Goal: Task Accomplishment & Management: Manage account settings

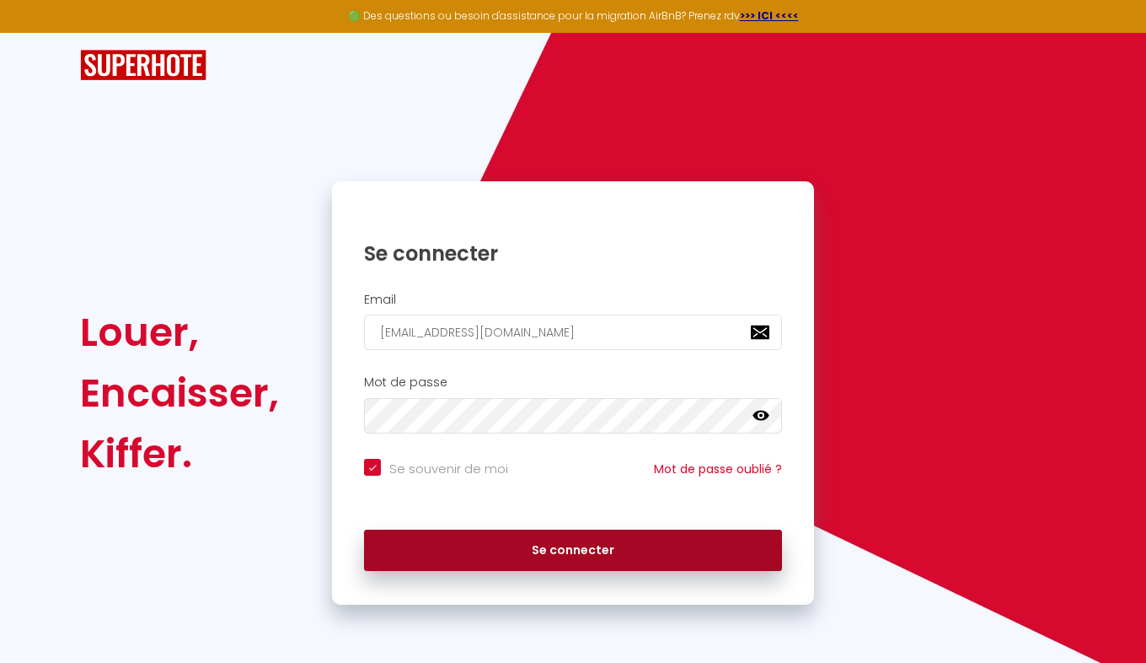
click at [557, 547] on button "Se connecter" at bounding box center [573, 550] width 418 height 42
checkbox input "true"
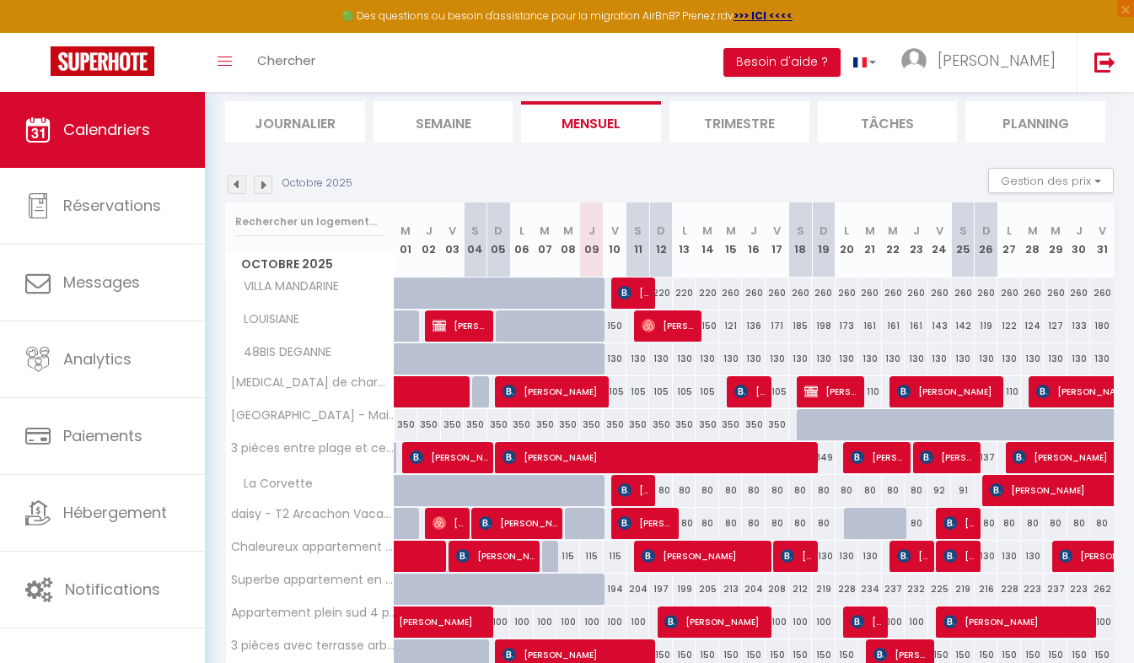
scroll to position [128, 0]
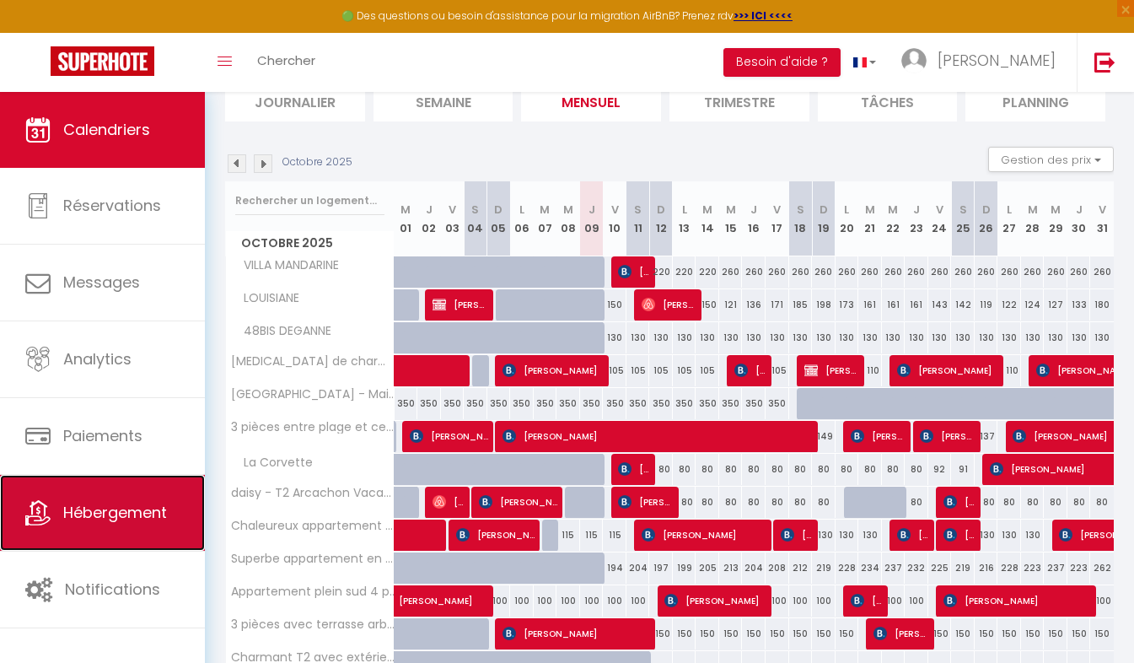
click at [144, 505] on span "Hébergement" at bounding box center [115, 512] width 104 height 21
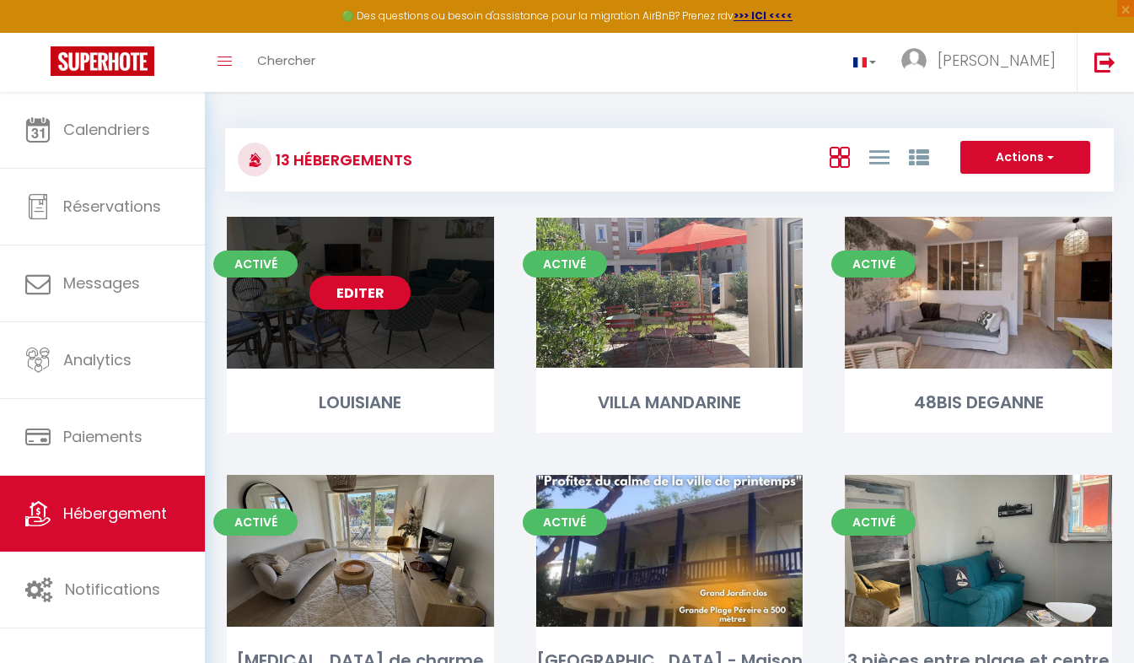
click at [414, 368] on div "Editer" at bounding box center [360, 293] width 267 height 152
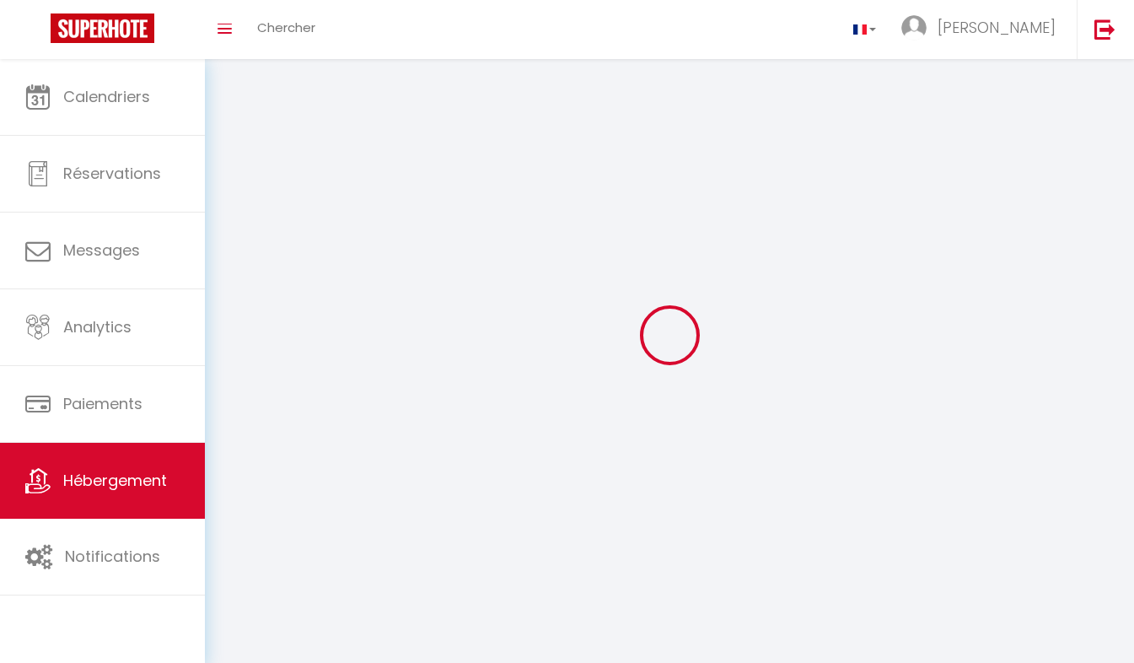
select select "1"
select select "28"
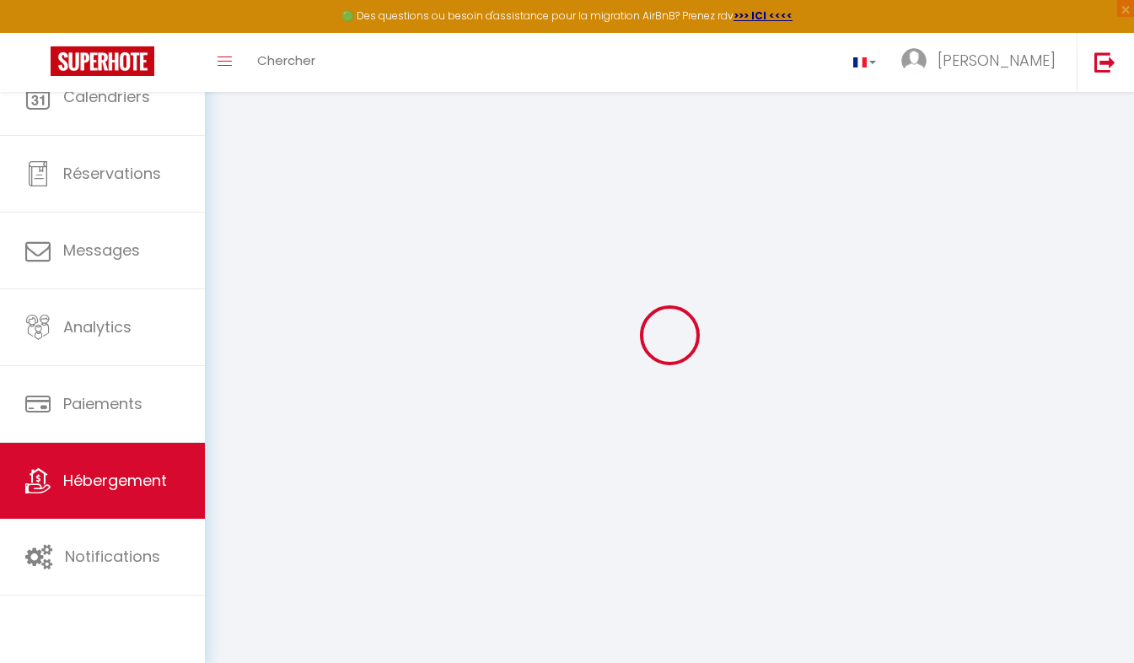
select select
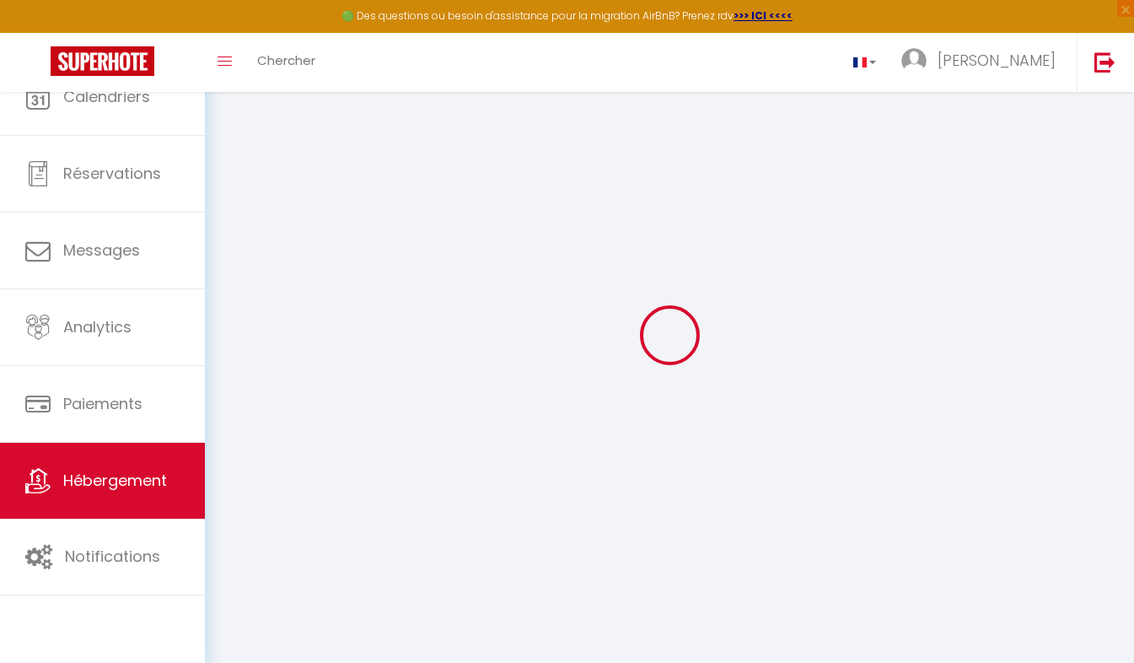
select select
checkbox input "false"
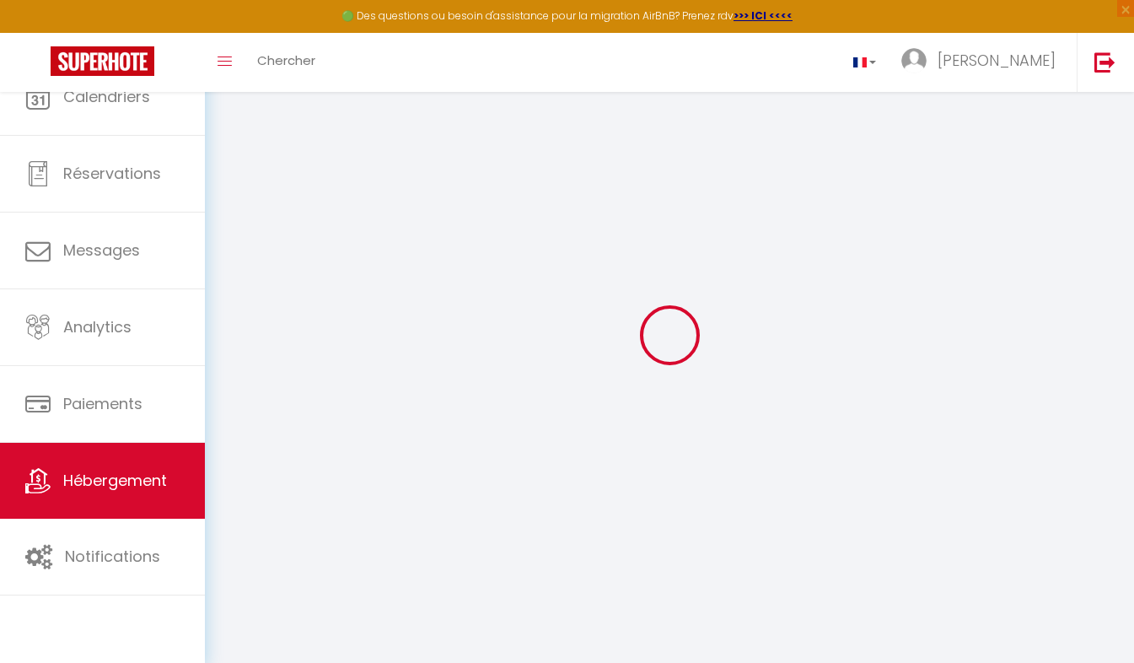
select select
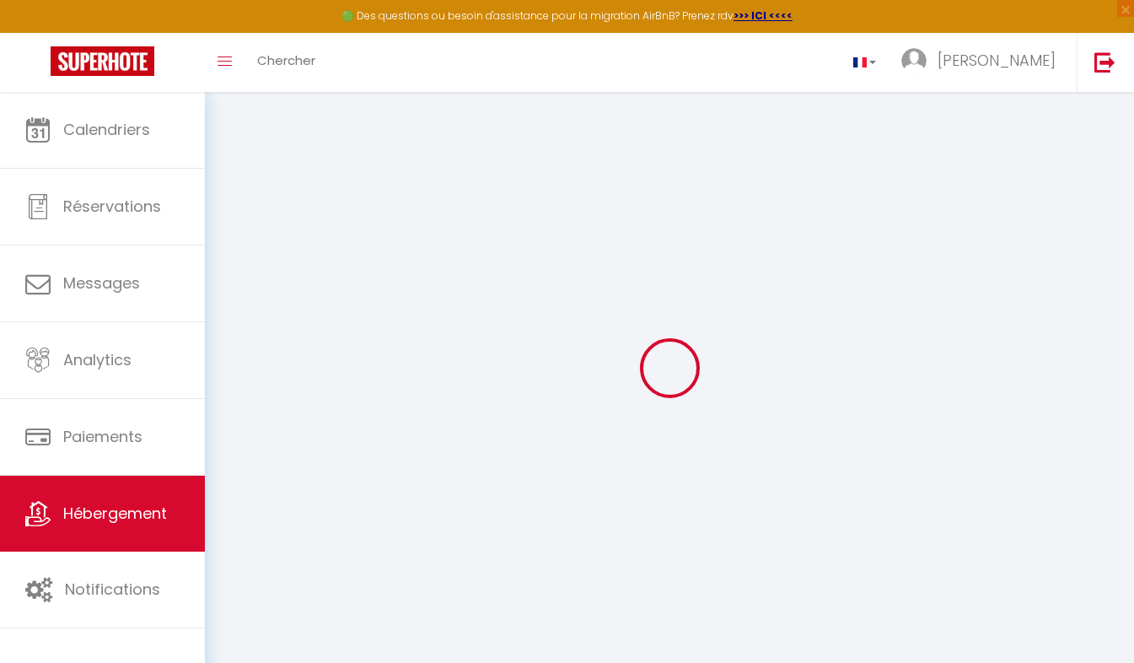
select select
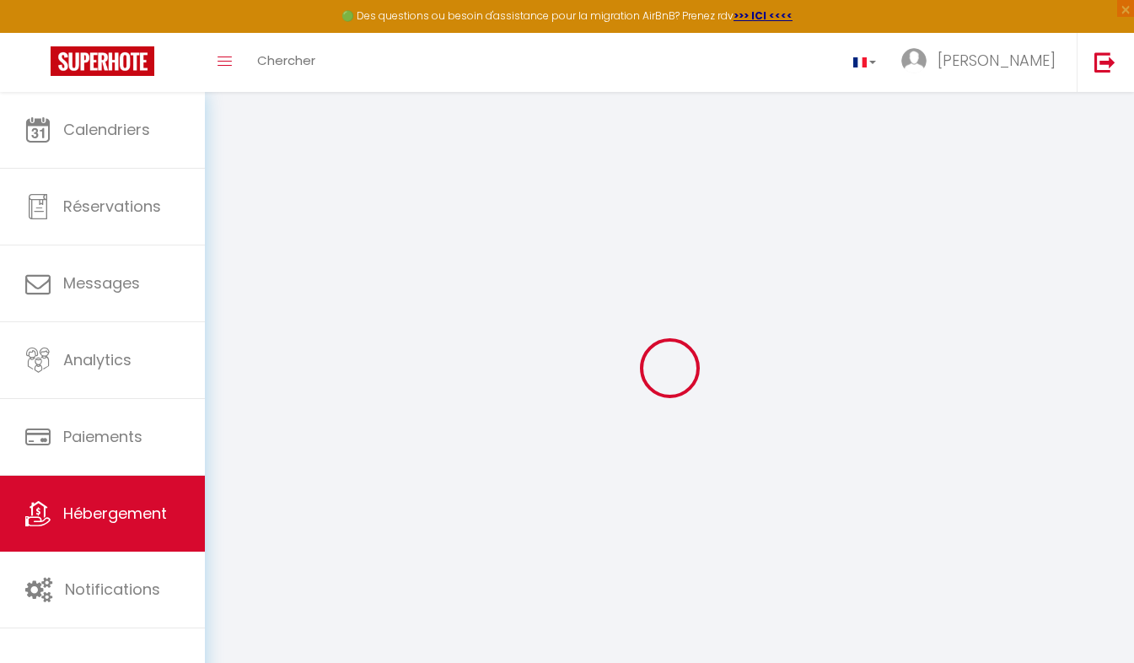
select select
checkbox input "false"
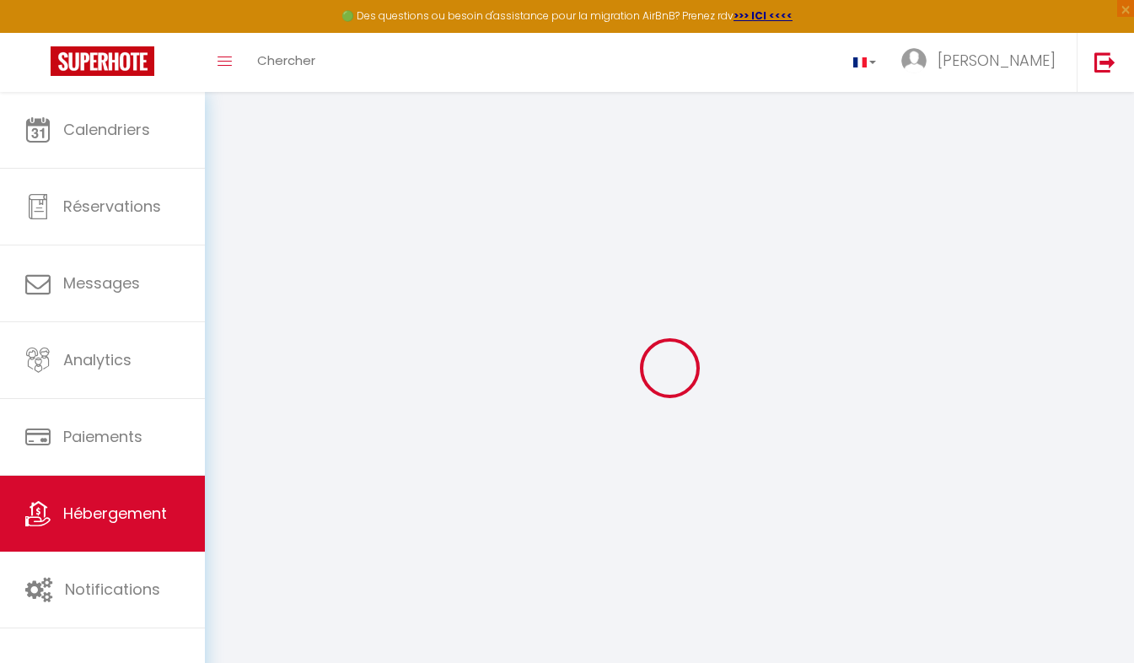
select select
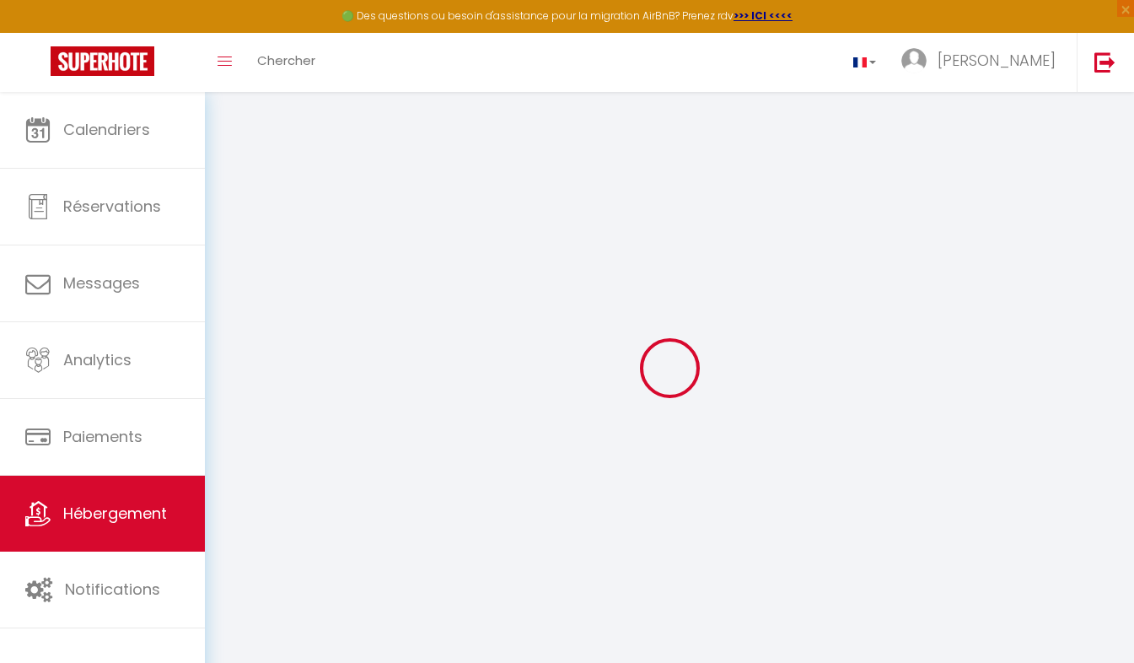
select select
checkbox input "false"
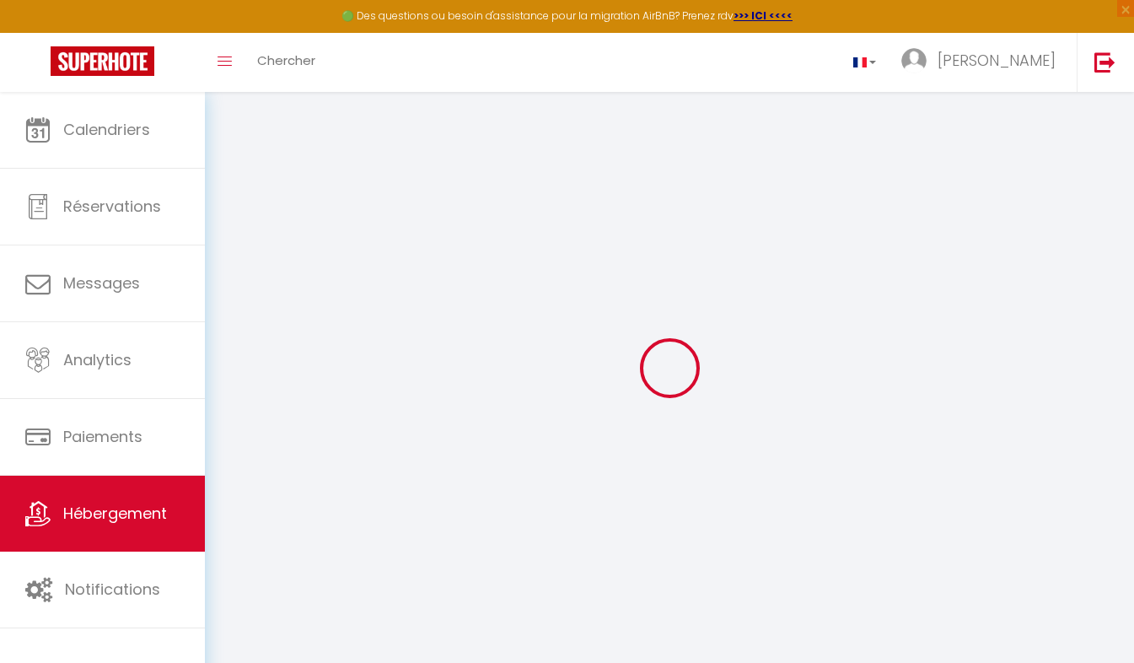
checkbox input "false"
select select
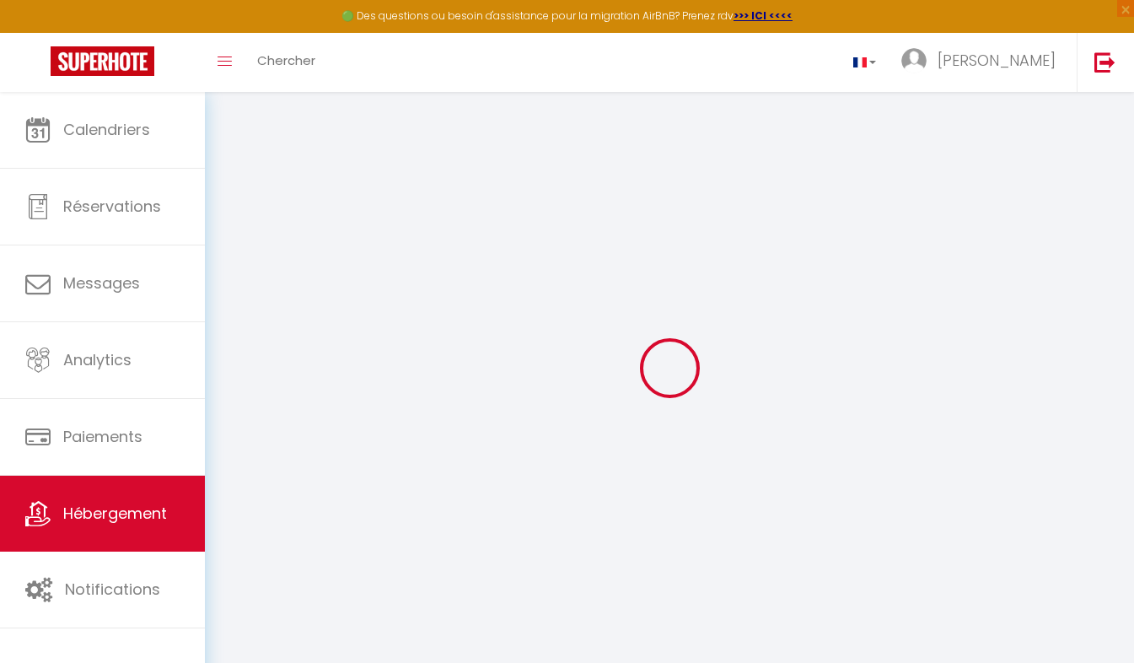
select select
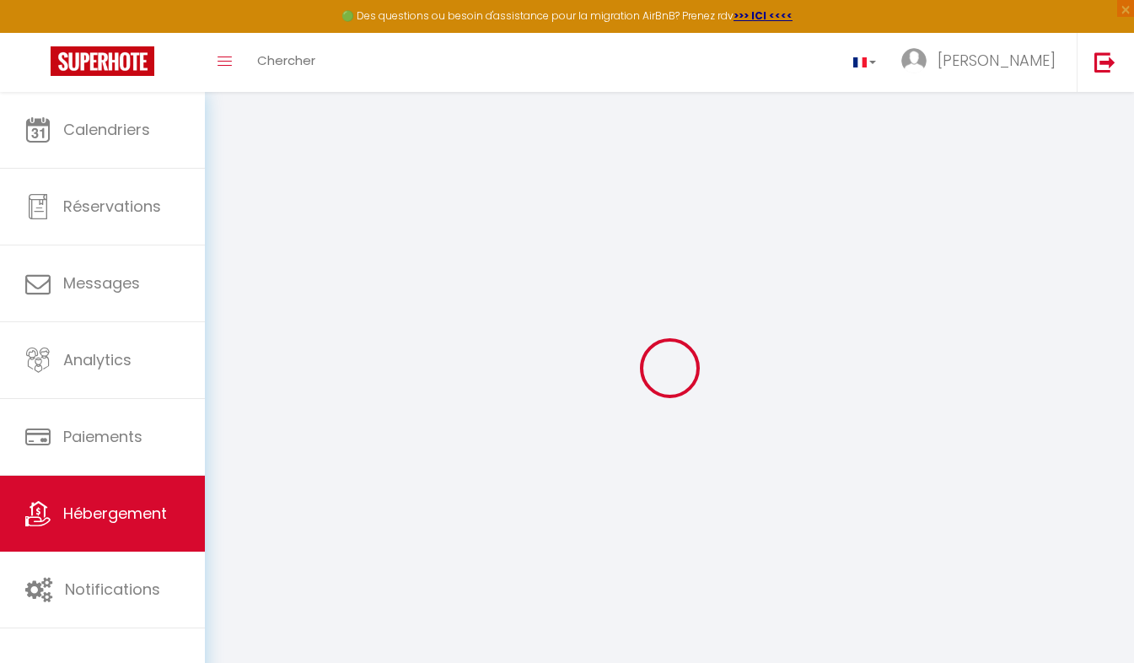
checkbox input "false"
select select
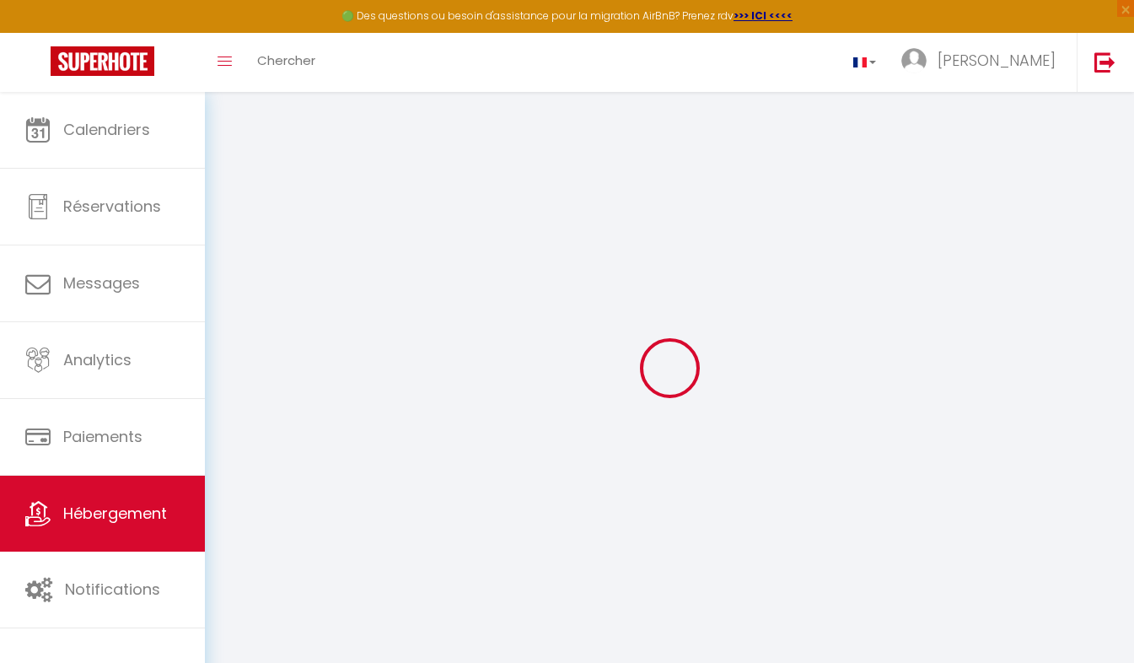
select select
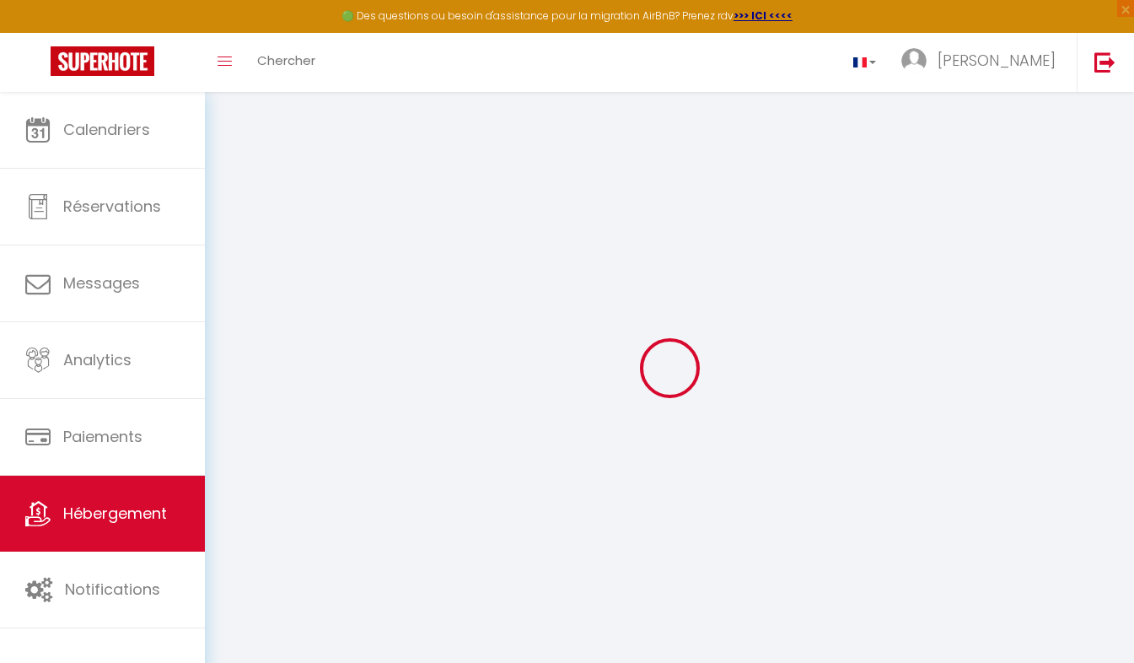
select select
checkbox input "false"
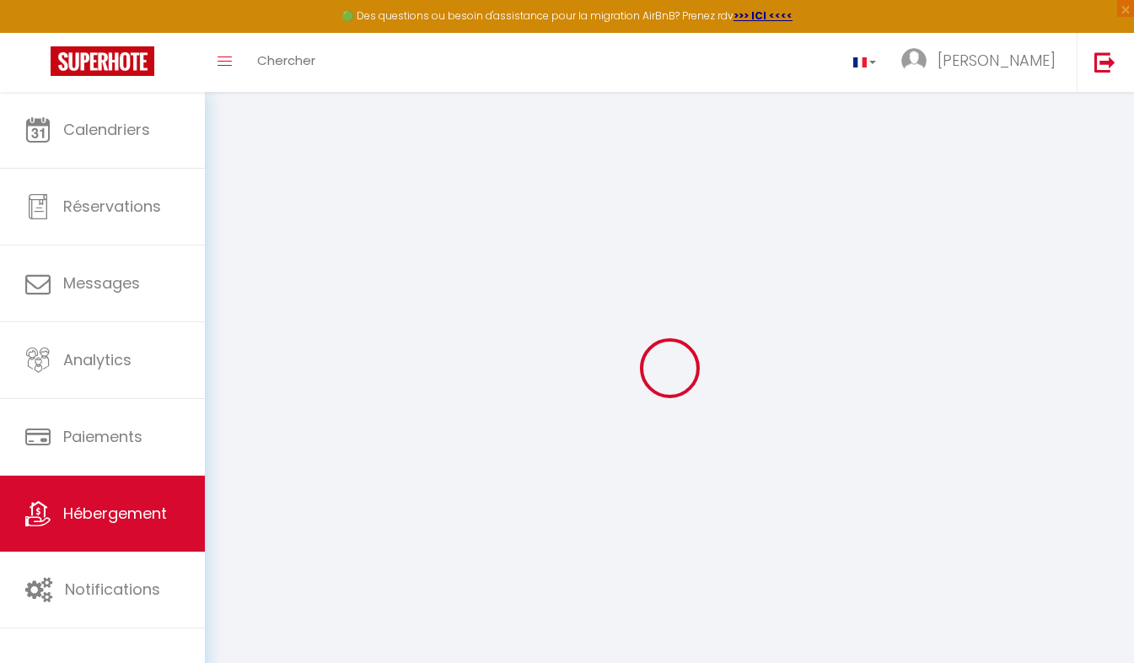
checkbox input "false"
select select
type input "LOUISIANE"
type input "SARL"
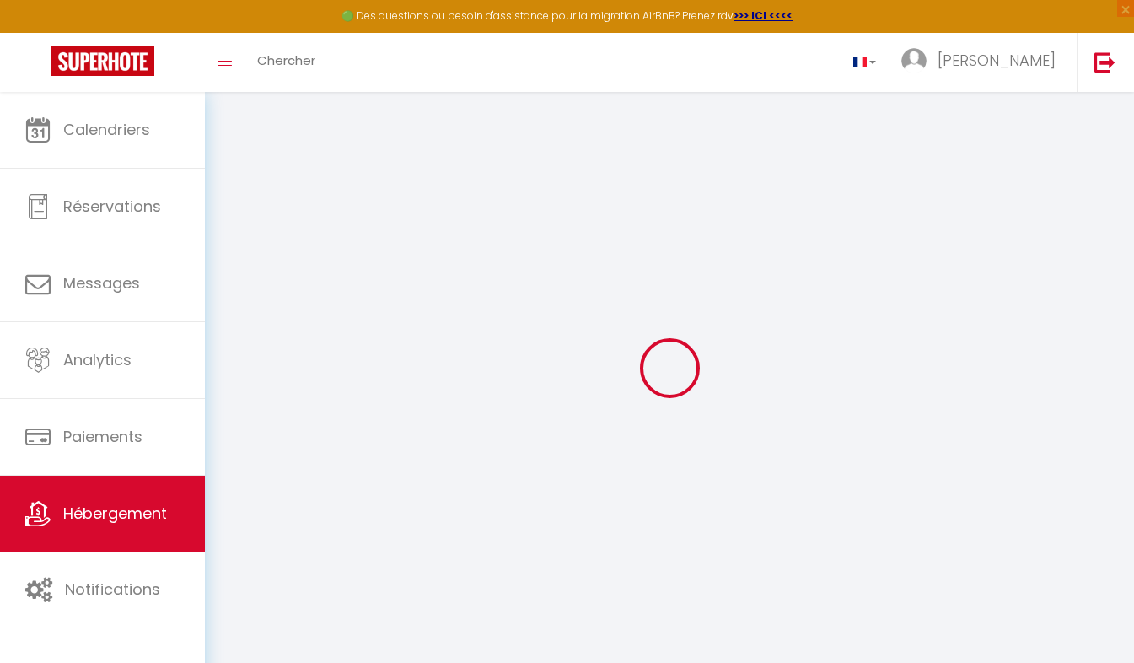
type input "ALEZAN"
type input "[STREET_ADDRESS][PERSON_NAME]"
type input "33.121"
type input "CARCANS"
select select "2"
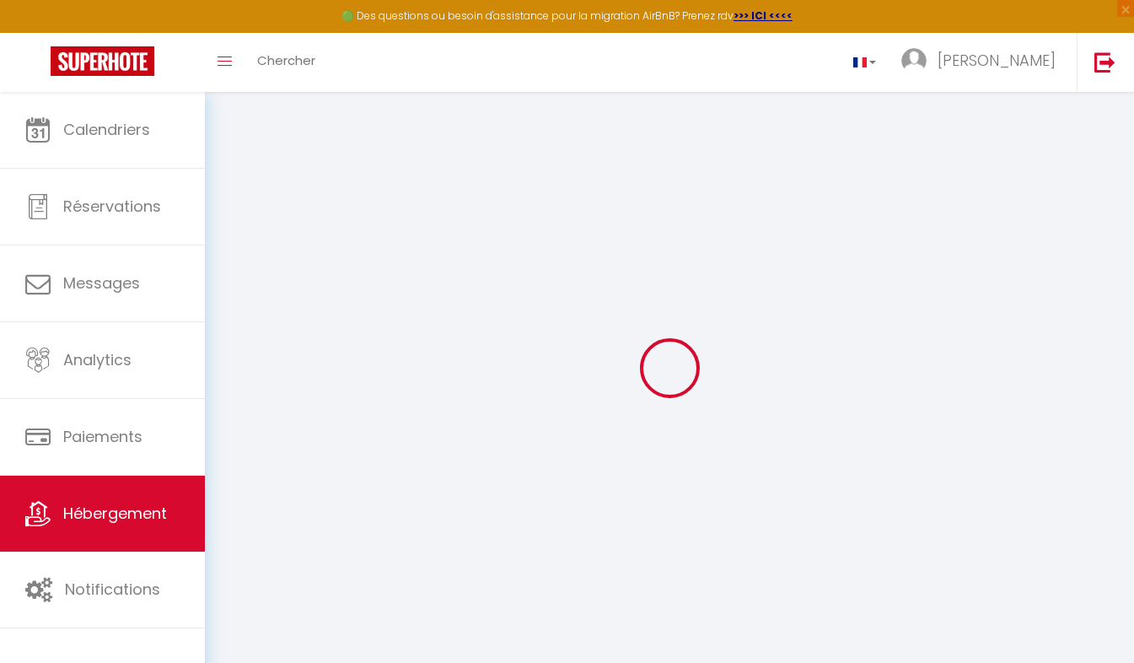
type input "140"
type input "60"
type input "500"
select select
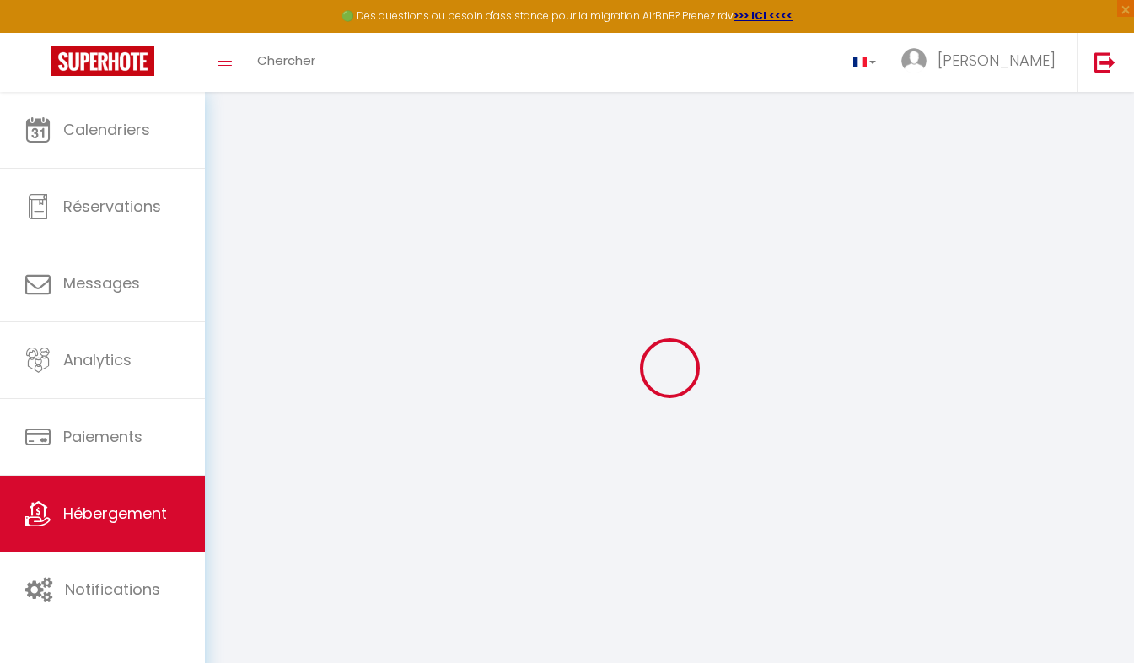
select select
type input "[STREET_ADDRESS]"
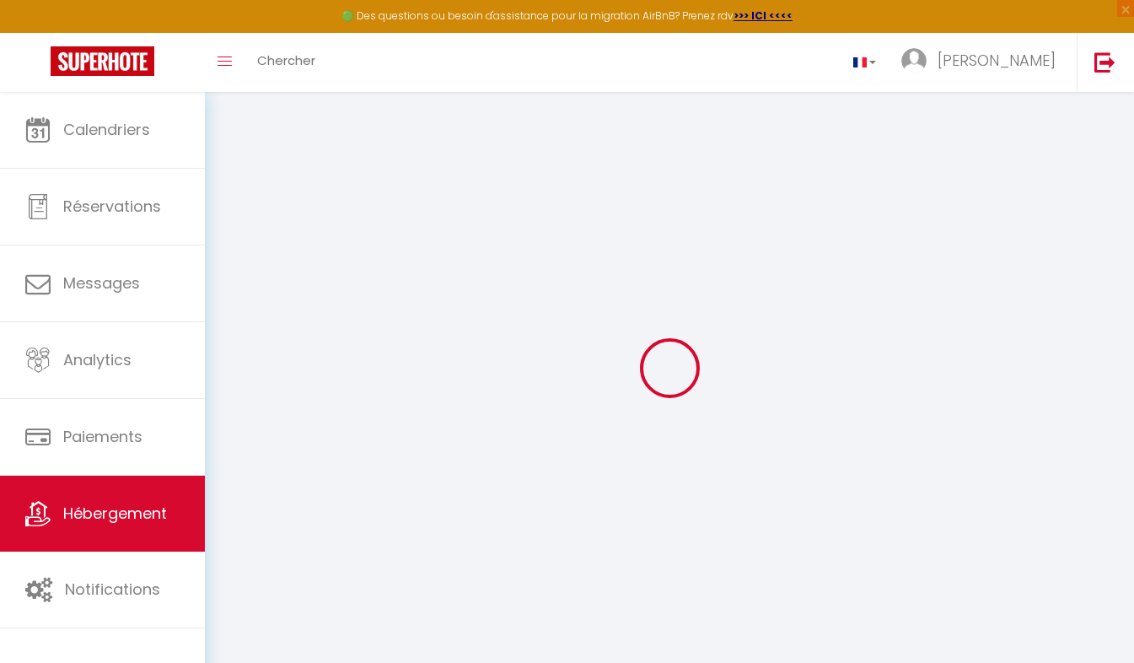
type input "33120"
type input "ARCACHON"
type input "[EMAIL_ADDRESS][DOMAIN_NAME]"
select select
checkbox input "false"
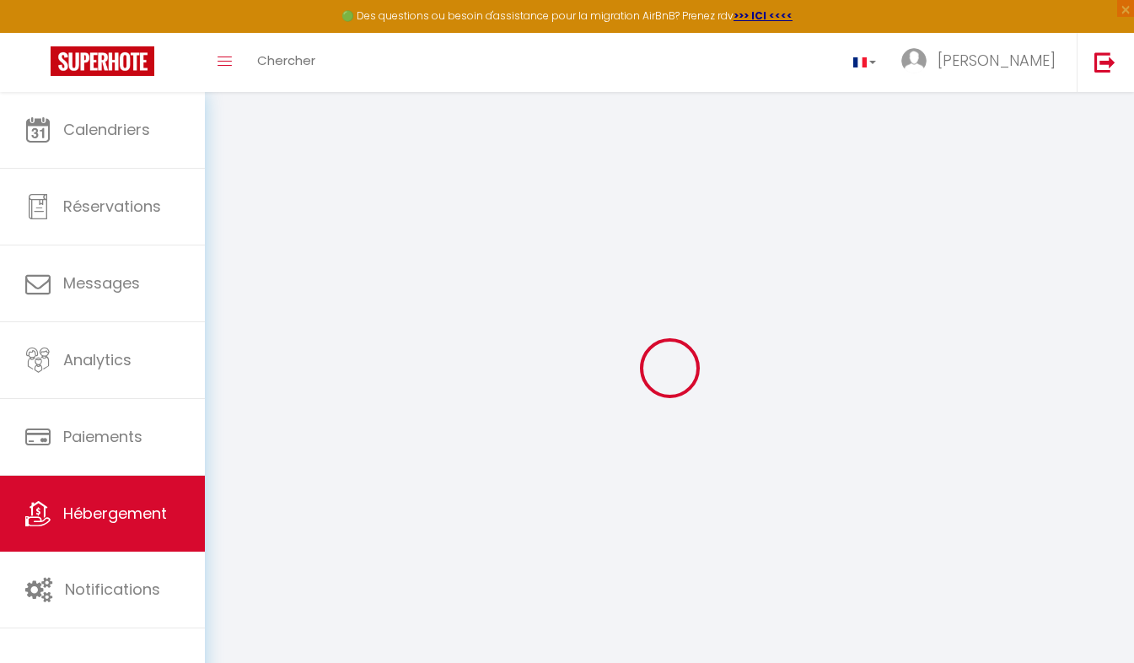
checkbox input "false"
select select
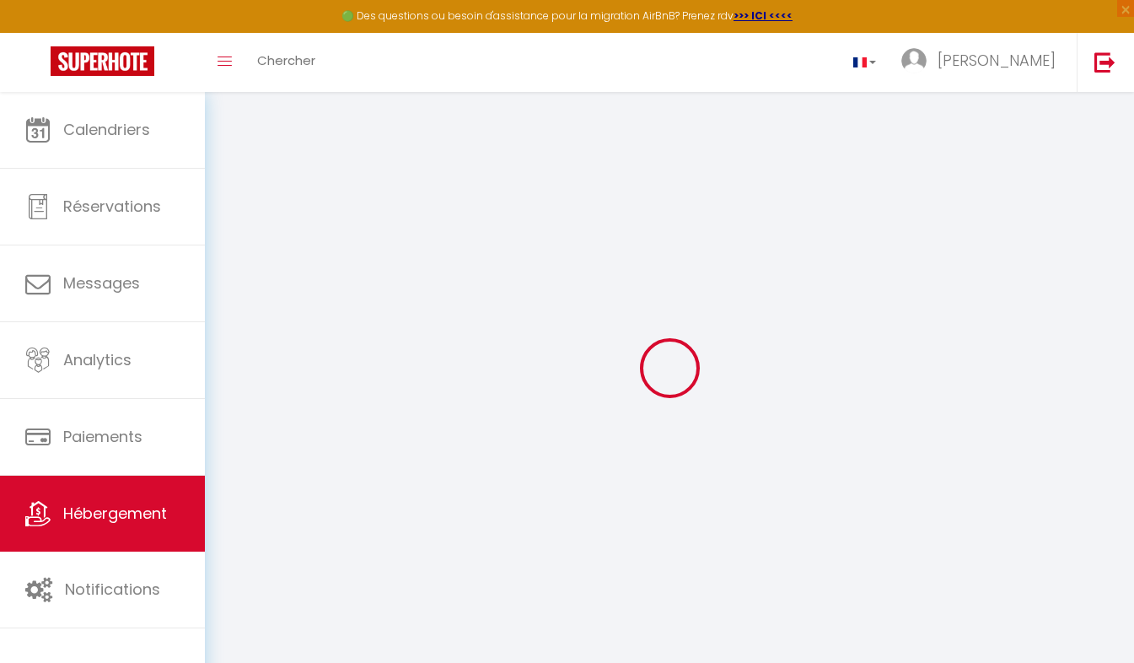
type input "15"
type input "60"
type input "0"
select select
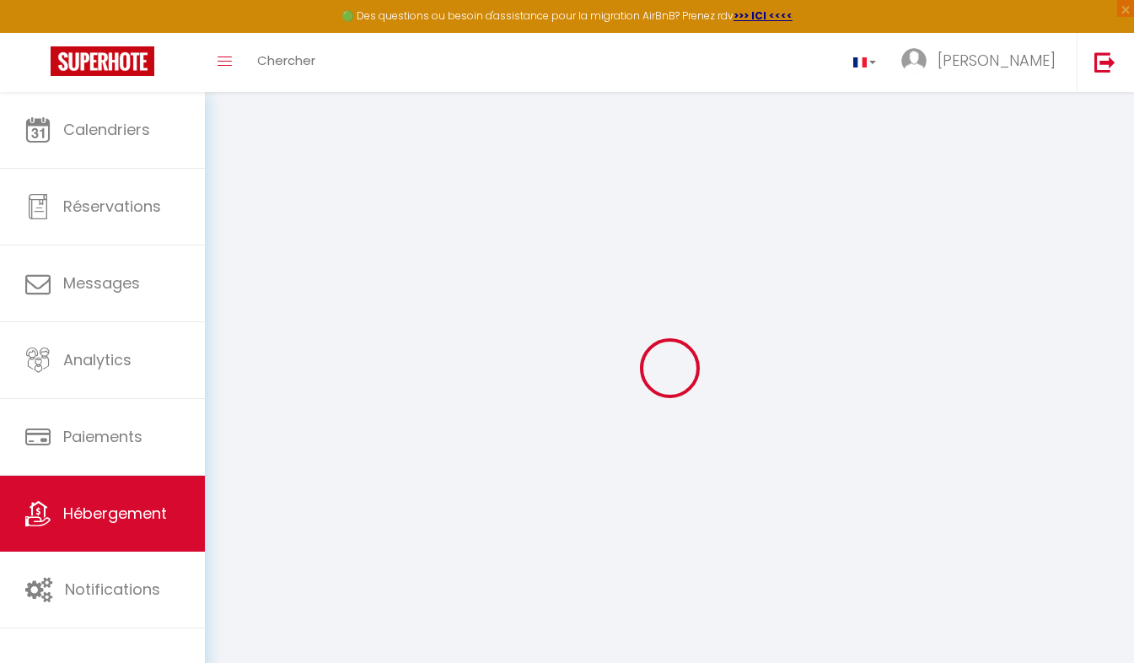
select select
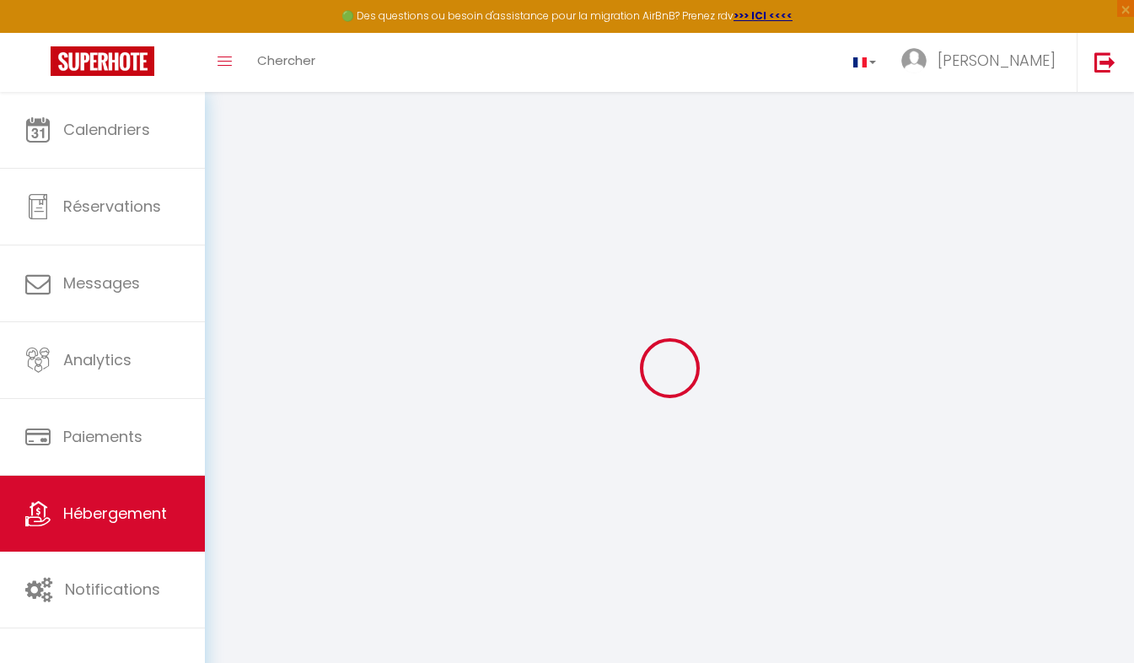
checkbox input "false"
select select
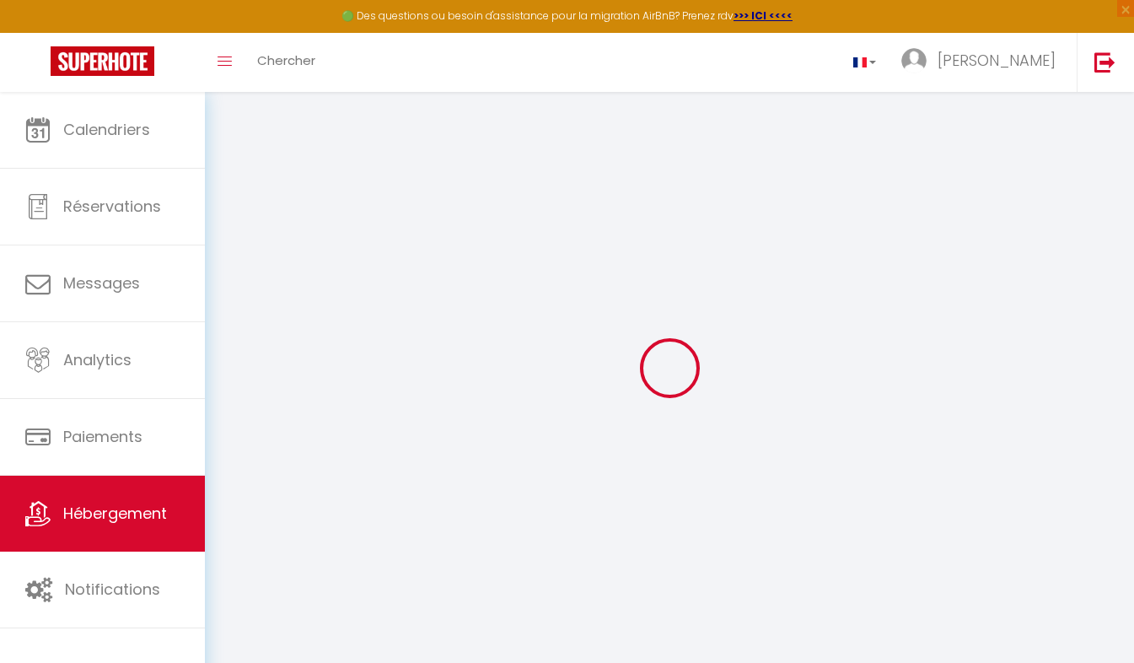
select select
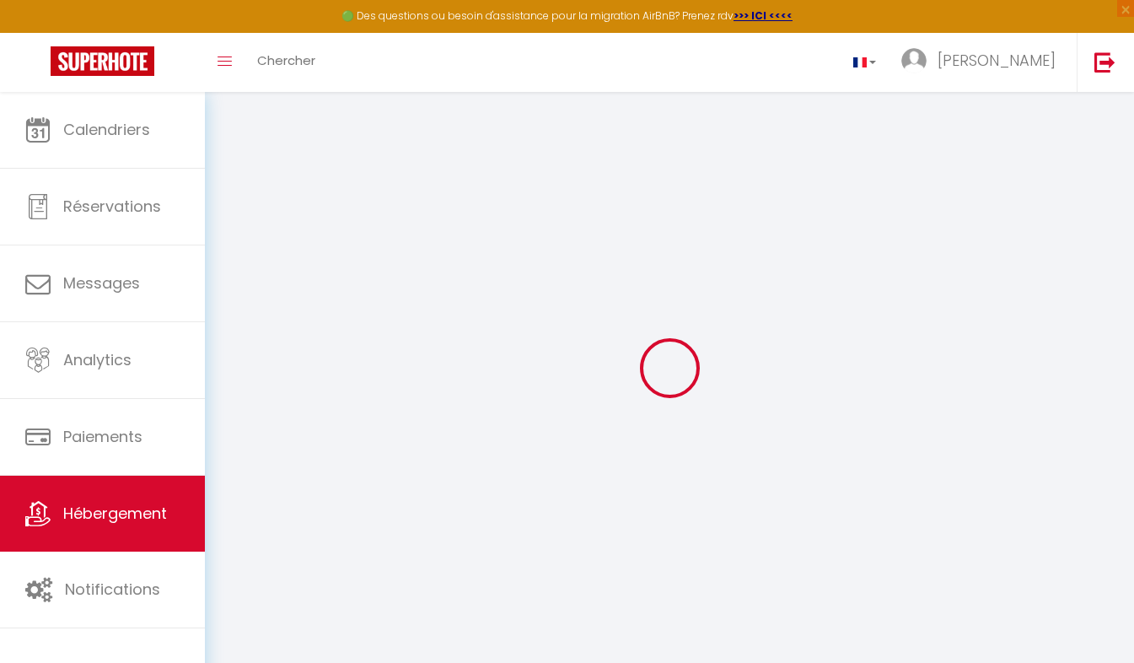
checkbox input "false"
select select
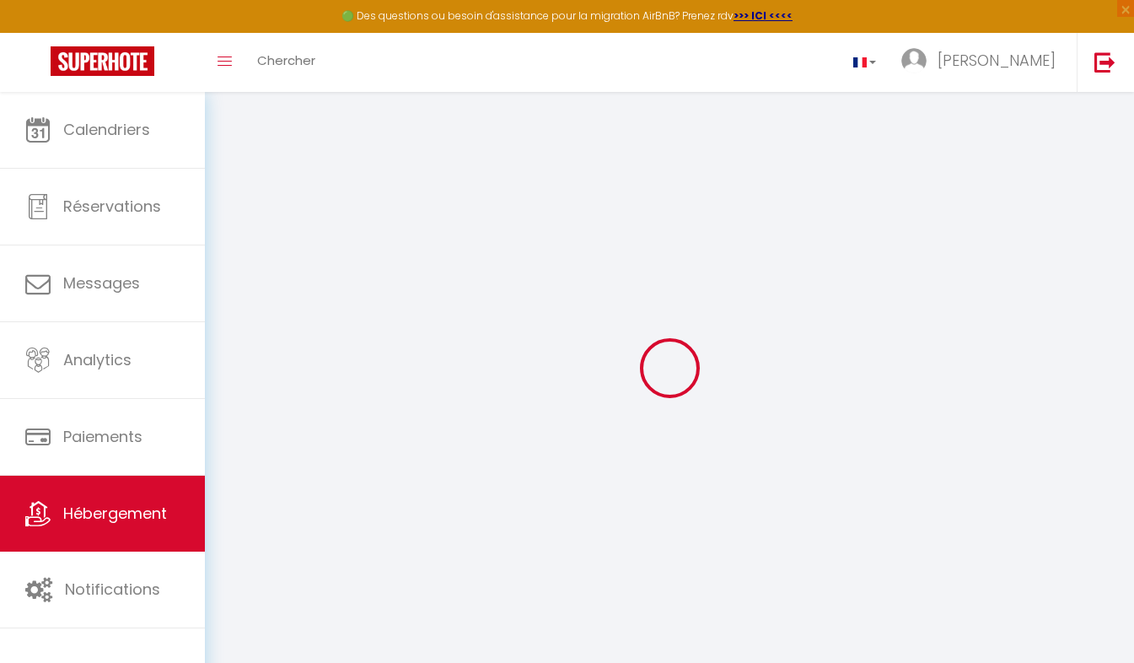
select select
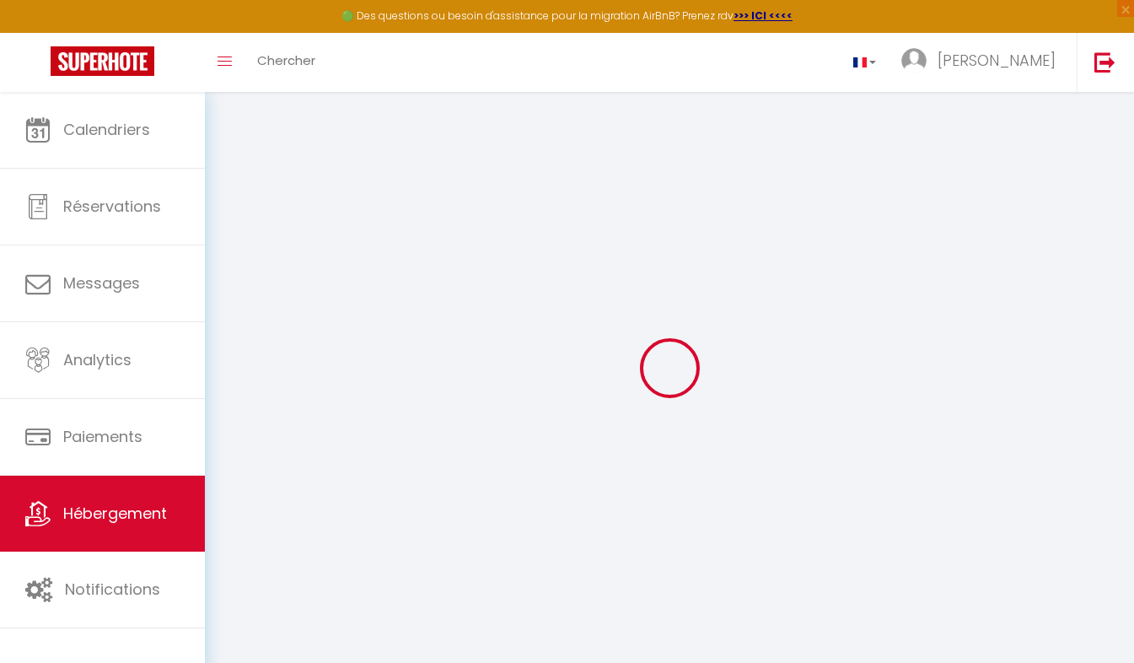
checkbox input "false"
select select "15:00"
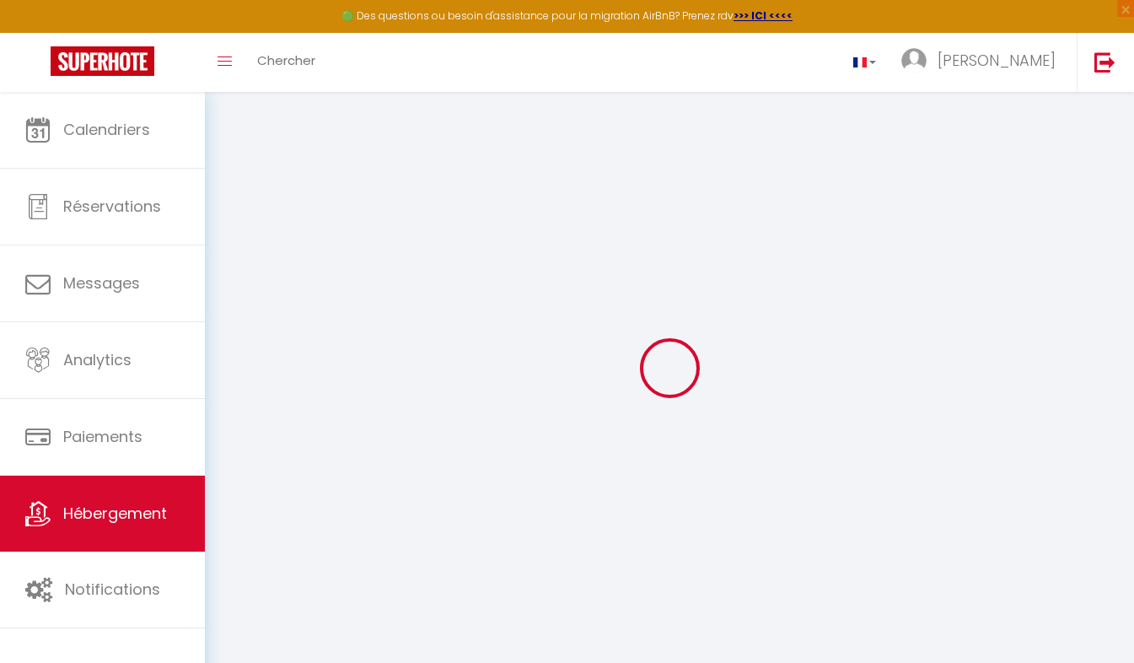
select select "20:30"
select select "10:00"
select select "30"
select select
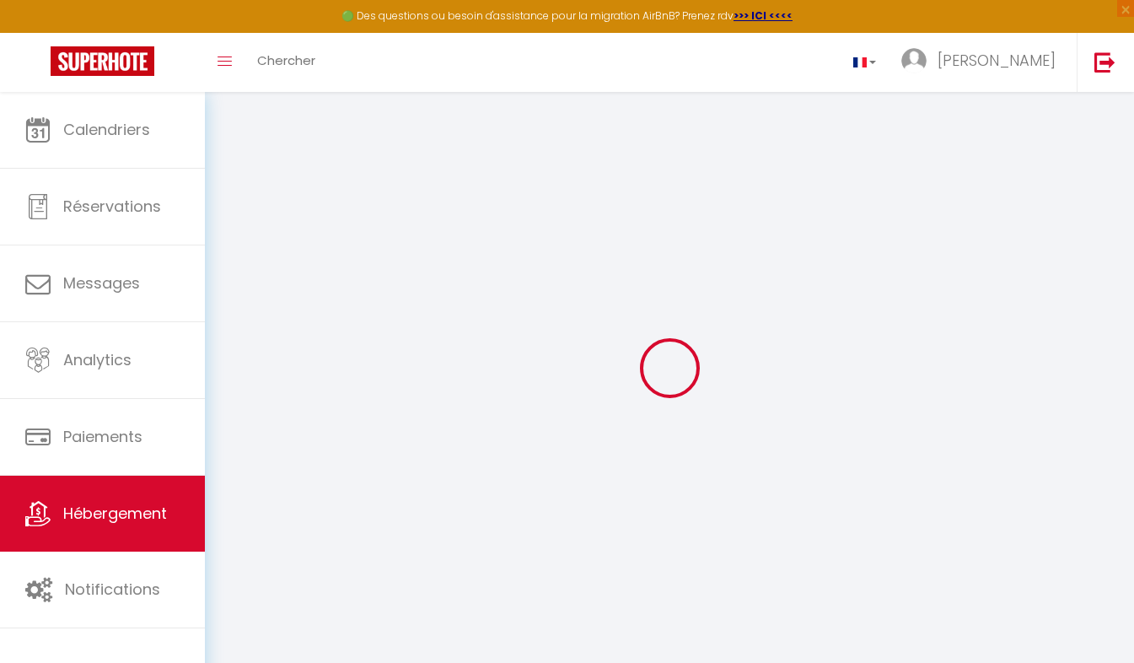
checkbox input "false"
select select
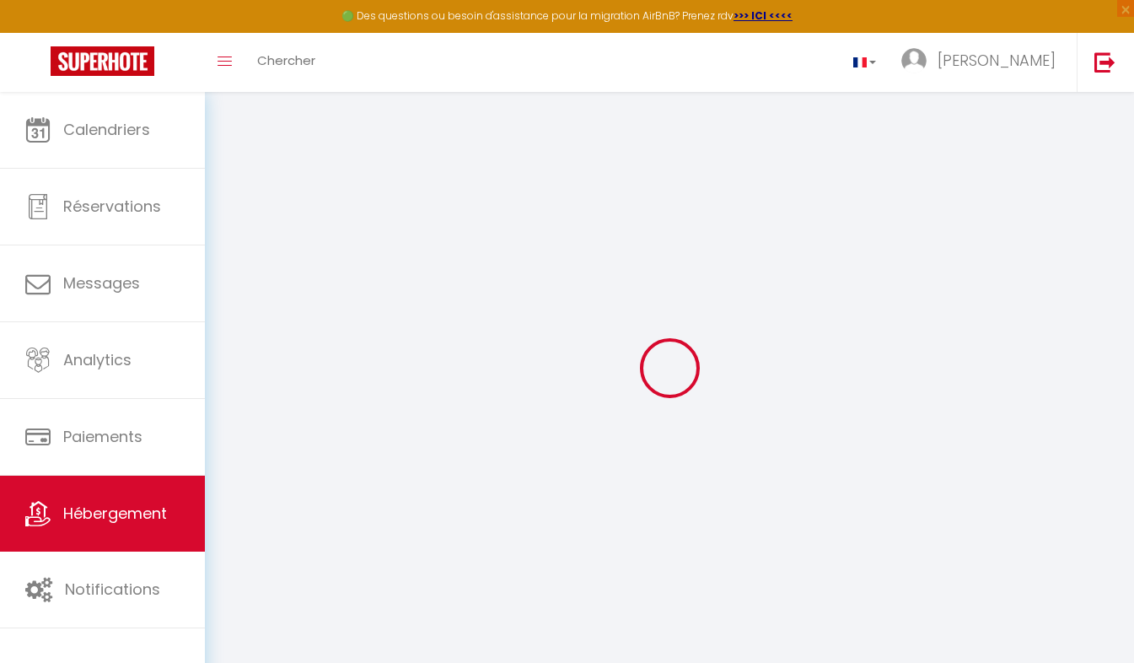
checkbox input "false"
select select
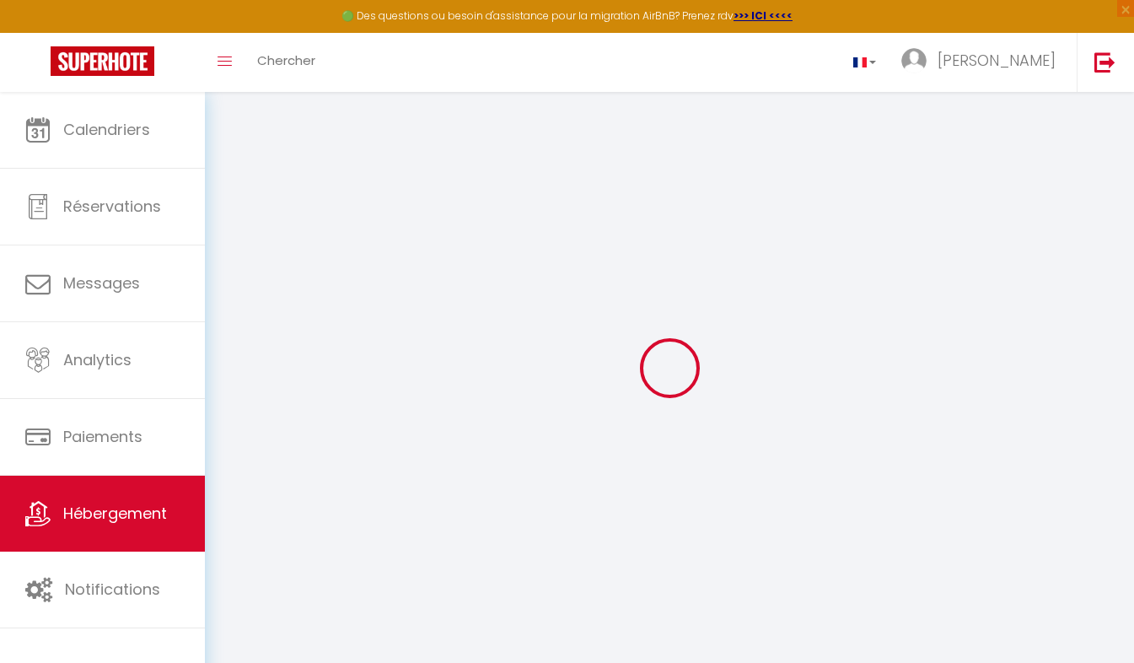
checkbox input "false"
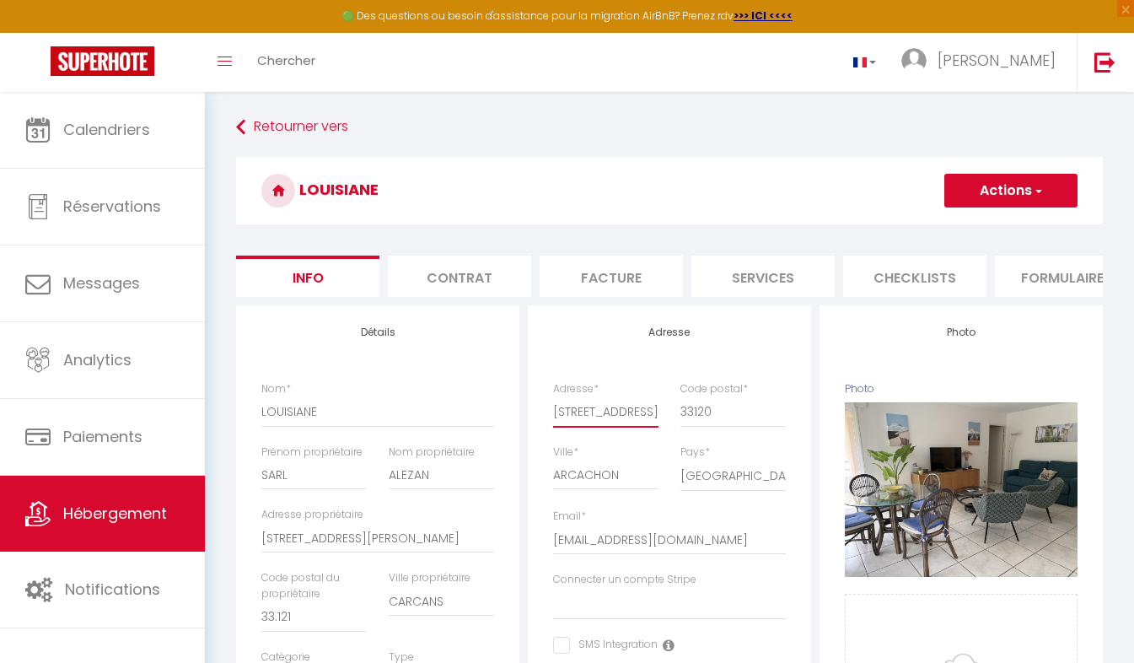
click at [647, 423] on input "[STREET_ADDRESS]" at bounding box center [605, 411] width 105 height 30
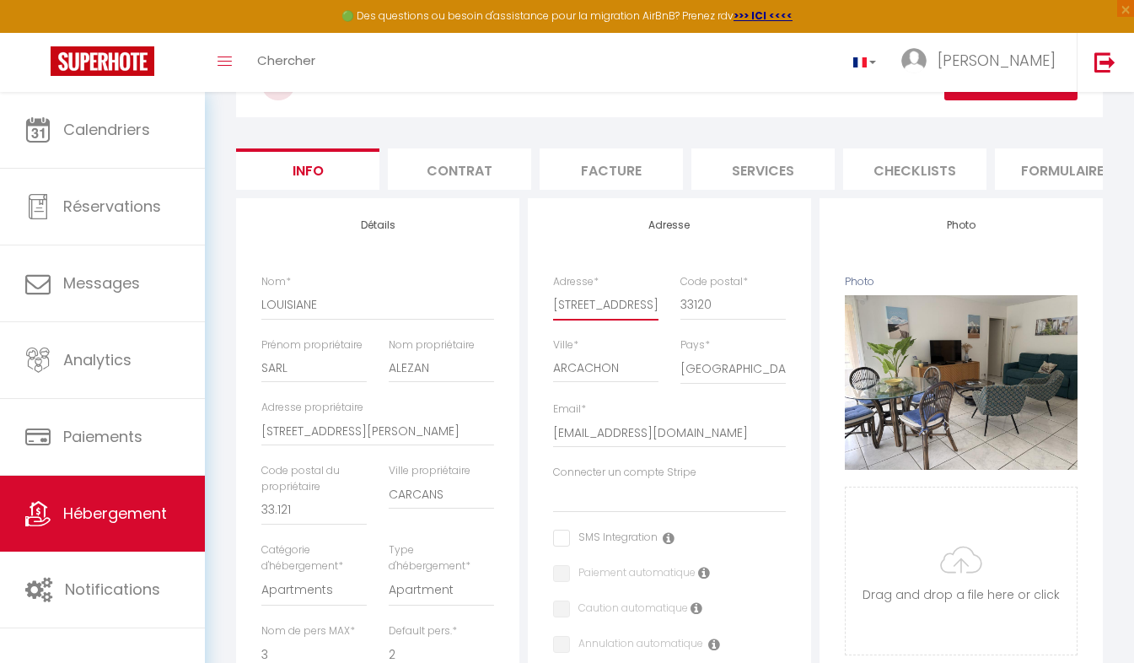
scroll to position [108, 0]
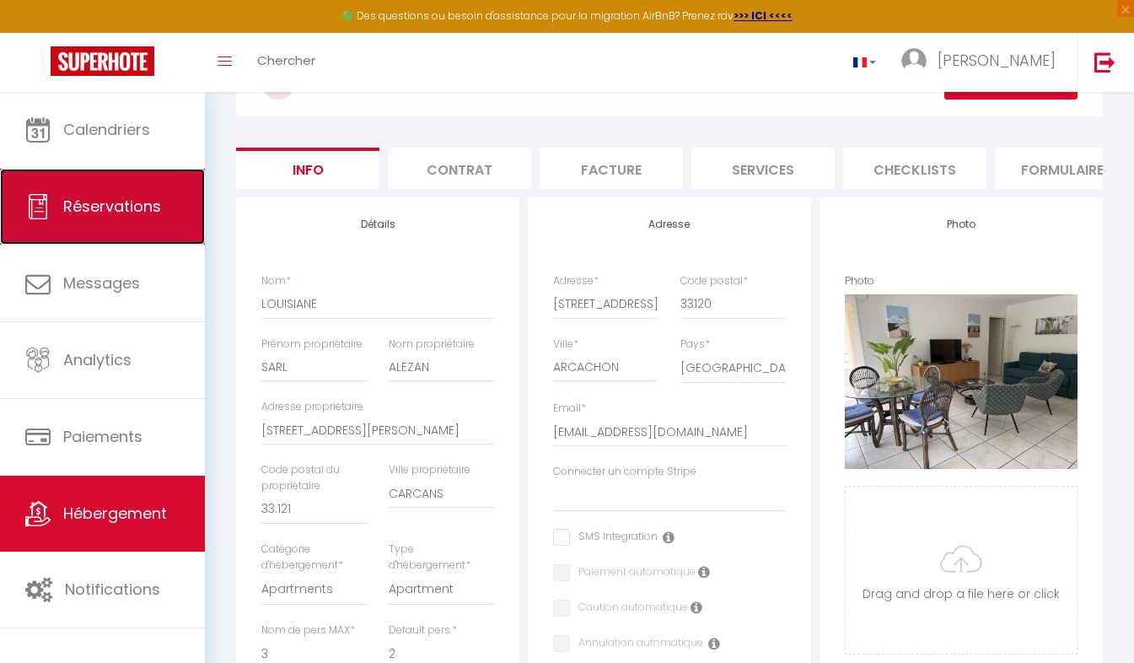
click at [78, 197] on span "Réservations" at bounding box center [112, 206] width 98 height 21
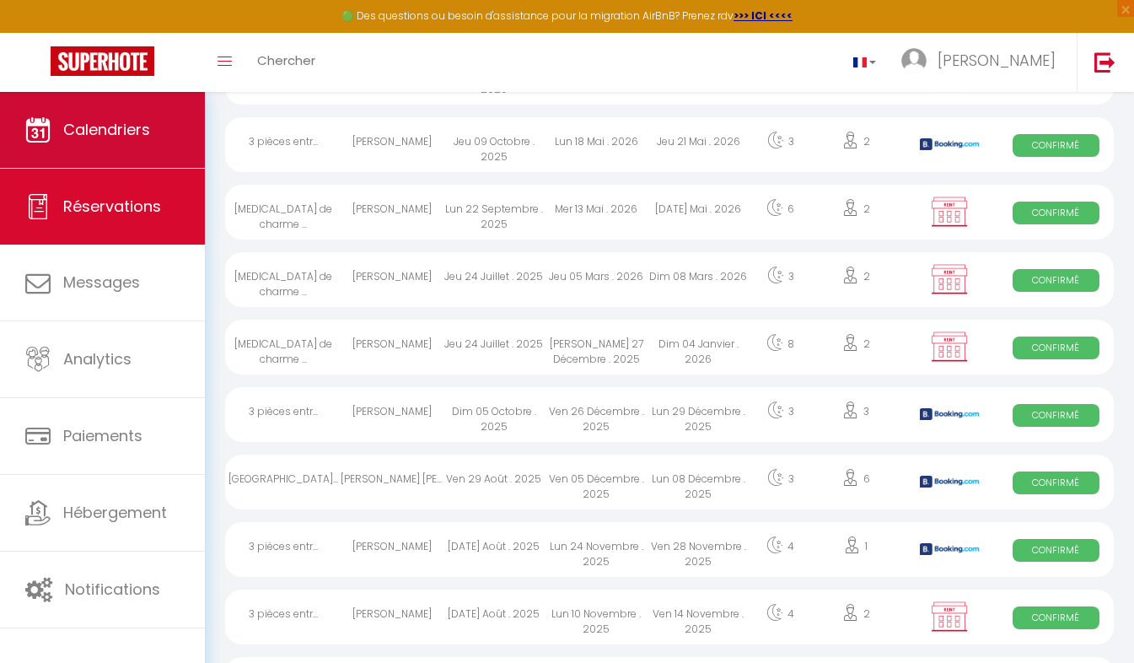
scroll to position [1130, 0]
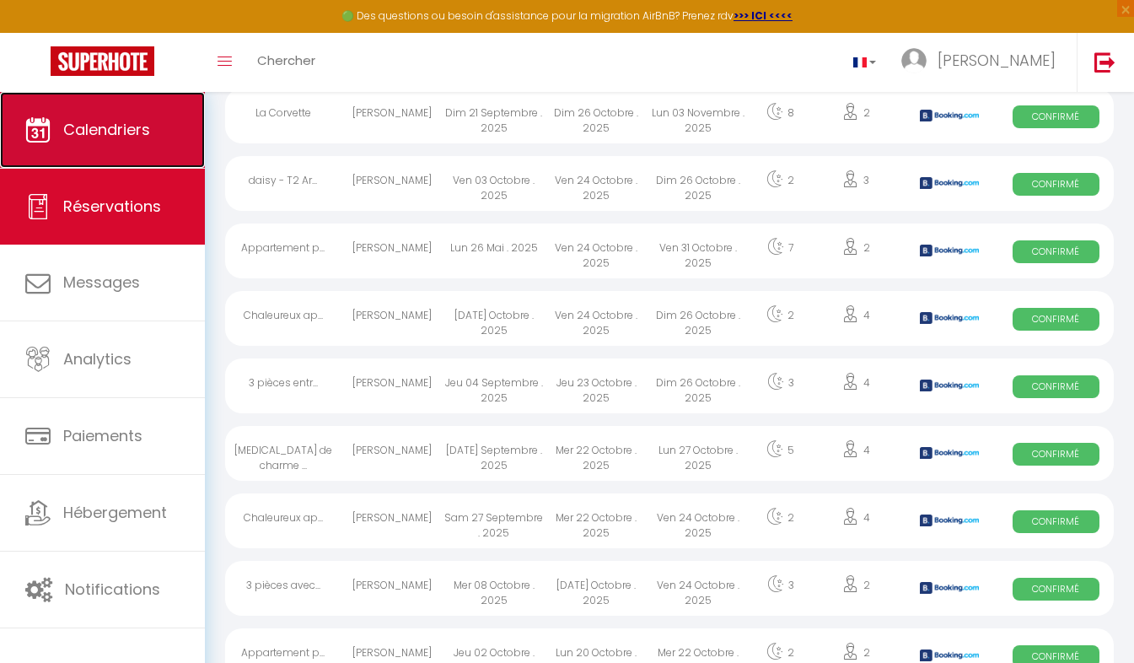
click at [133, 121] on span "Calendriers" at bounding box center [106, 129] width 87 height 21
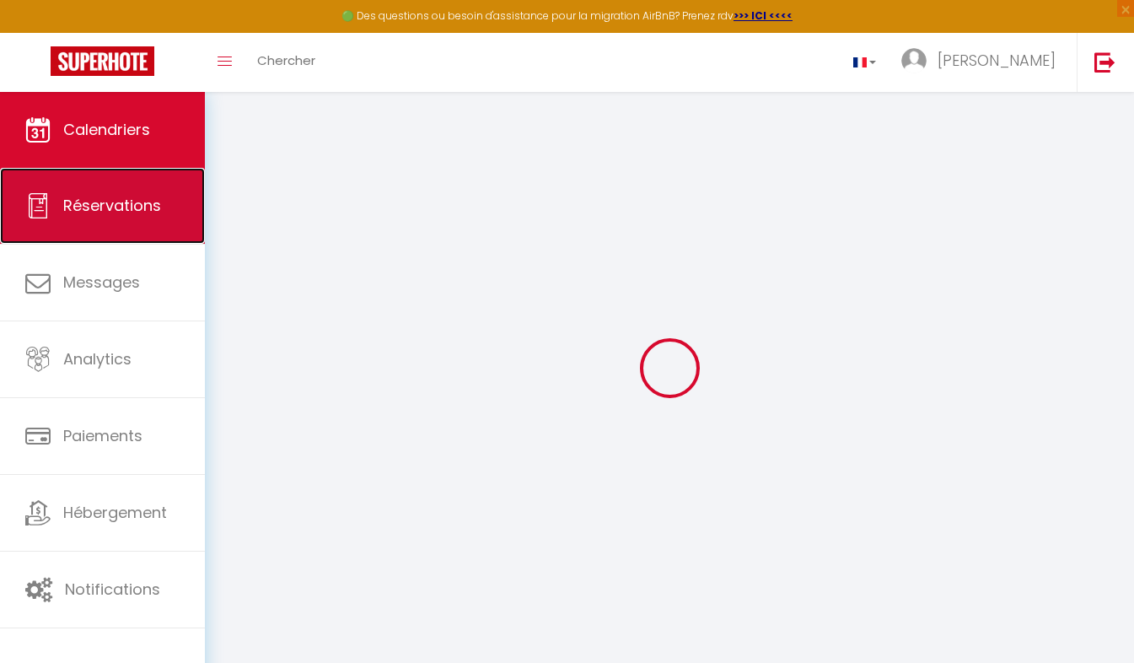
click at [128, 212] on span "Réservations" at bounding box center [112, 205] width 98 height 21
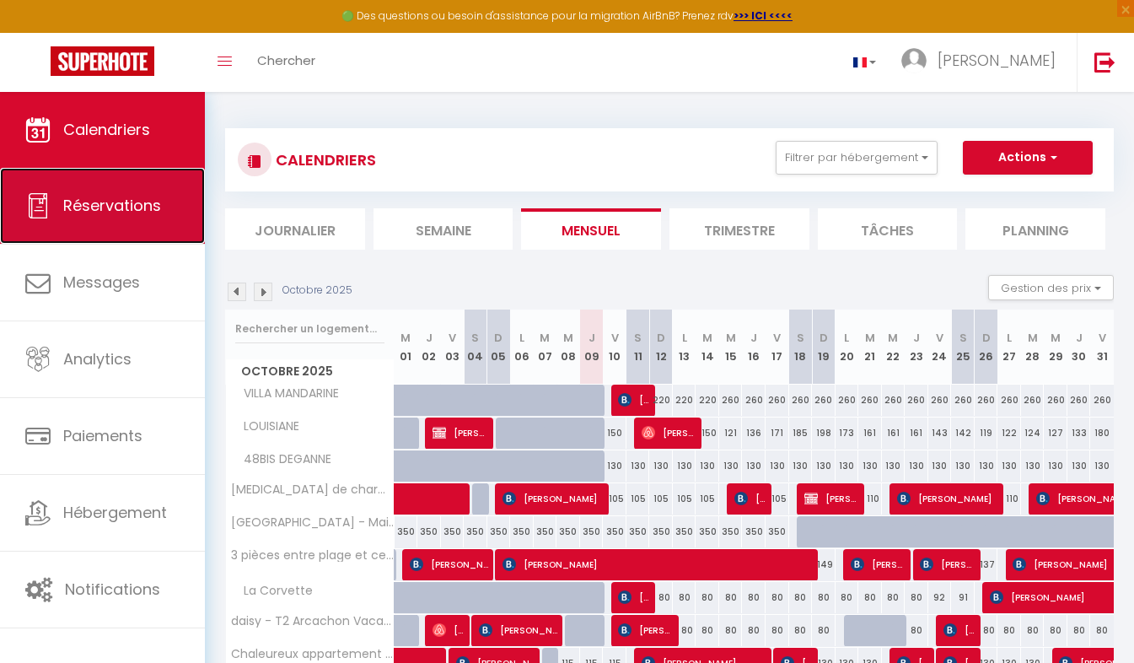
click at [117, 201] on span "Réservations" at bounding box center [112, 205] width 98 height 21
select select "not_cancelled"
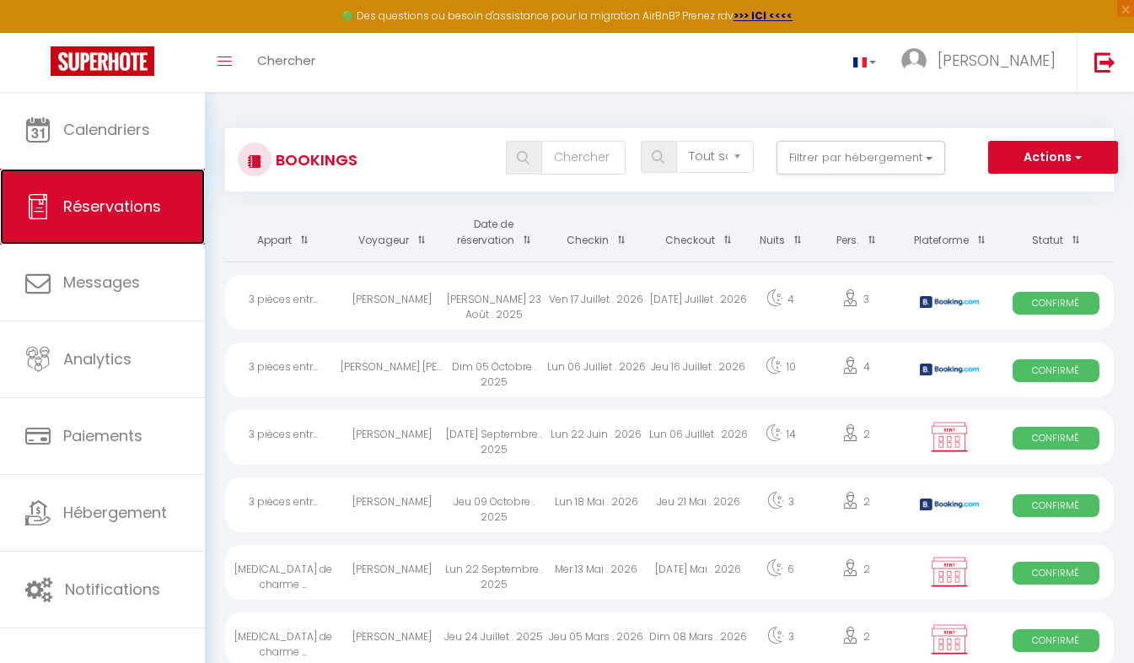
click at [135, 218] on link "Réservations" at bounding box center [102, 207] width 205 height 76
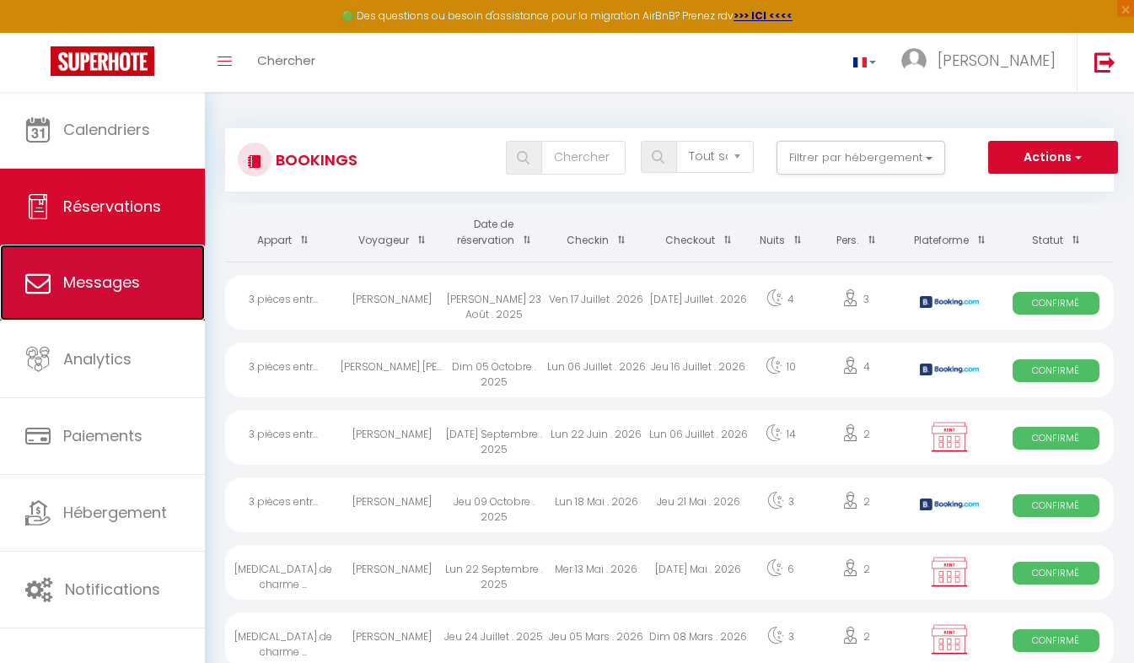
click at [116, 285] on span "Messages" at bounding box center [101, 281] width 77 height 21
select select "message"
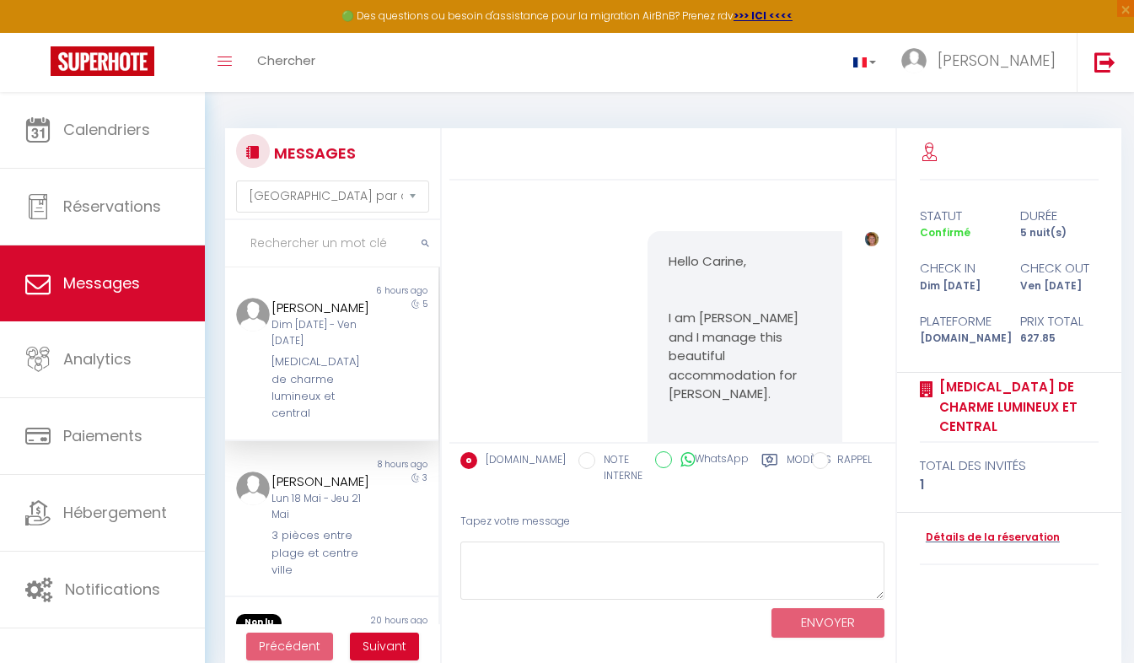
scroll to position [5541, 0]
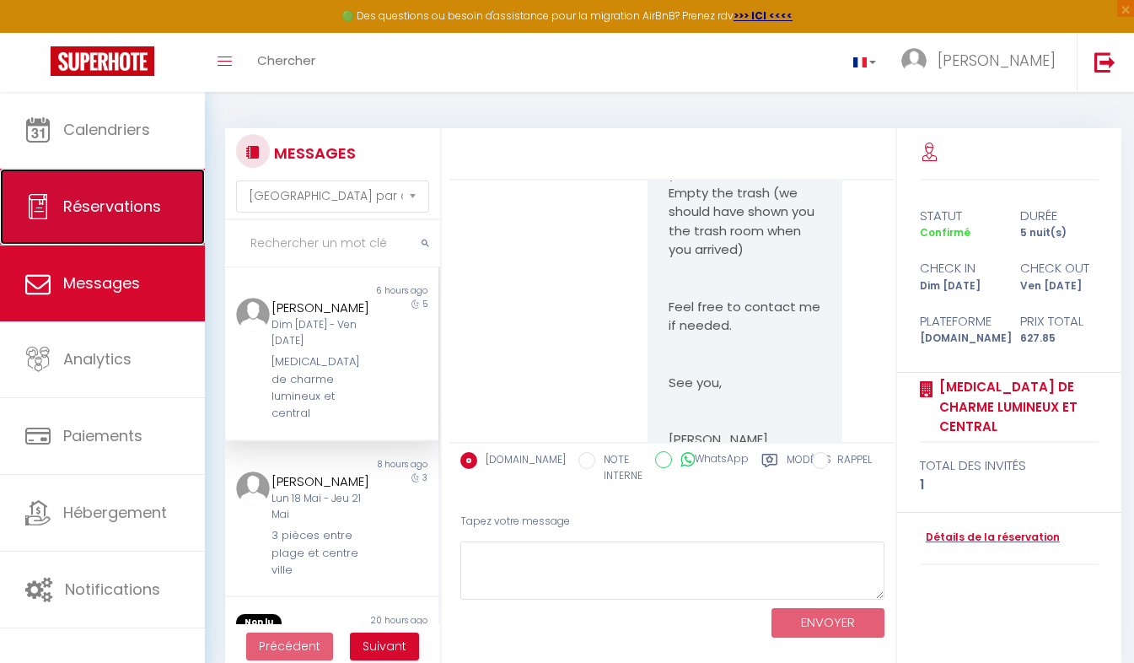
click at [131, 203] on span "Réservations" at bounding box center [112, 206] width 98 height 21
select select "not_cancelled"
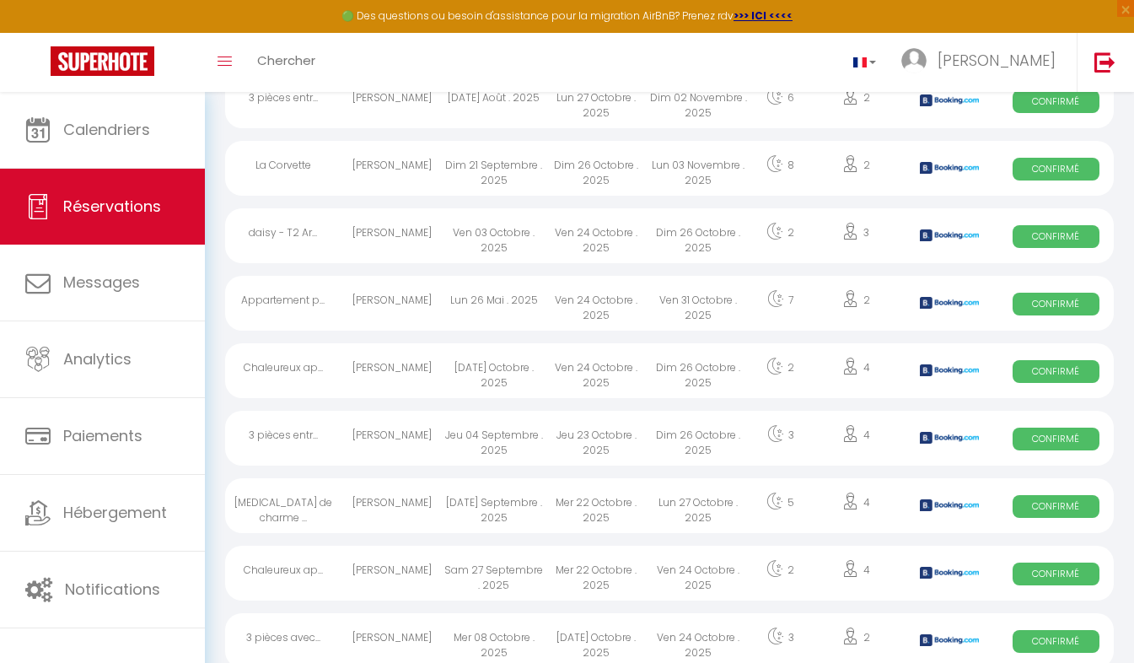
scroll to position [1079, 0]
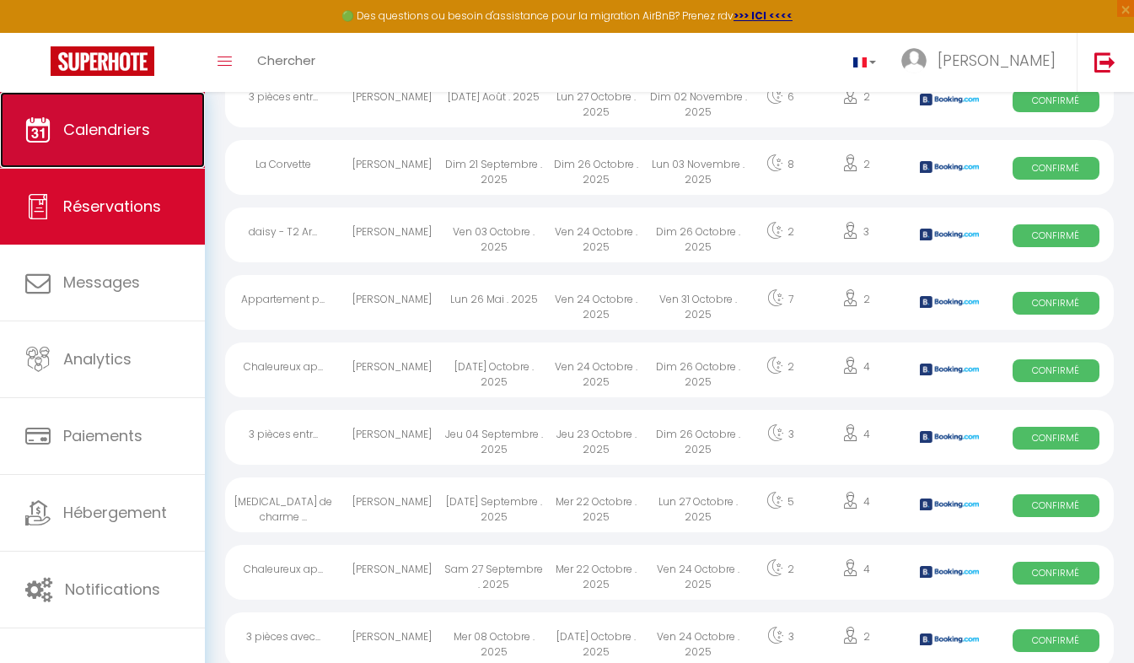
click at [109, 135] on span "Calendriers" at bounding box center [106, 129] width 87 height 21
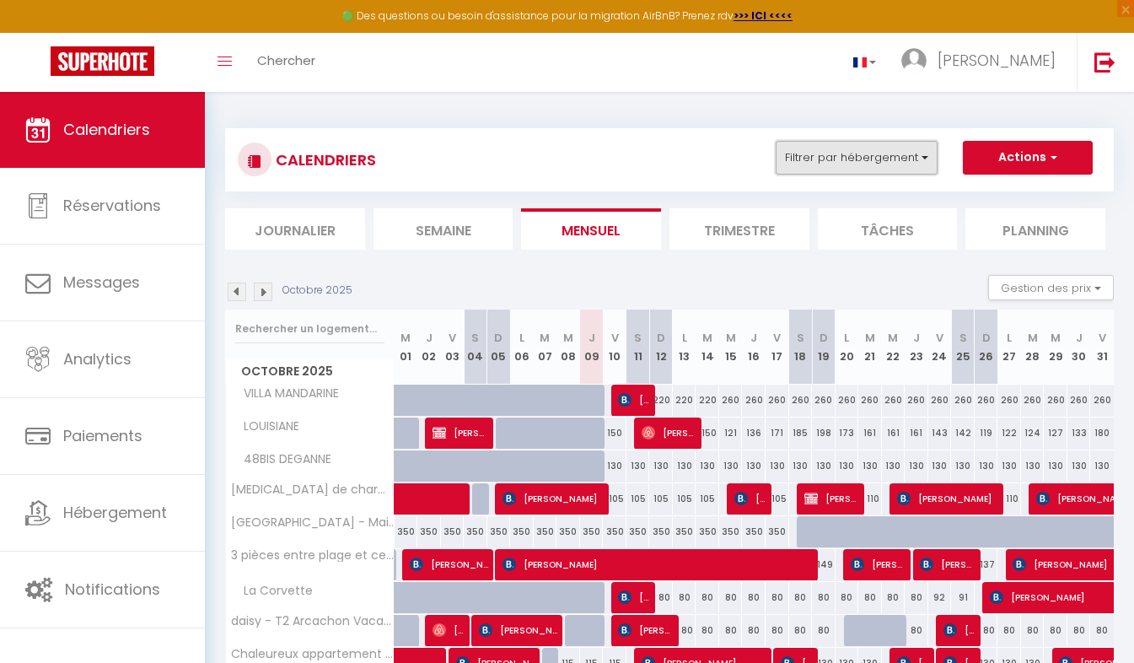
click at [886, 154] on button "Filtrer par hébergement" at bounding box center [856, 158] width 162 height 34
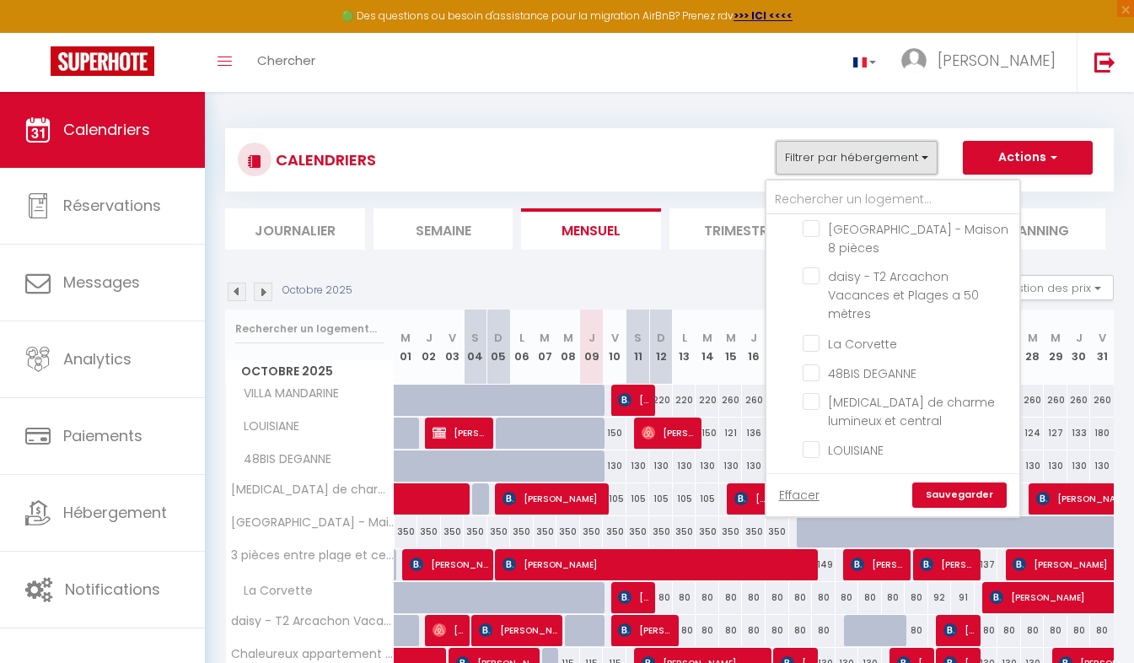
scroll to position [338, 0]
click at [867, 447] on input "LOUISIANE" at bounding box center [907, 448] width 211 height 17
checkbox input "true"
checkbox input "false"
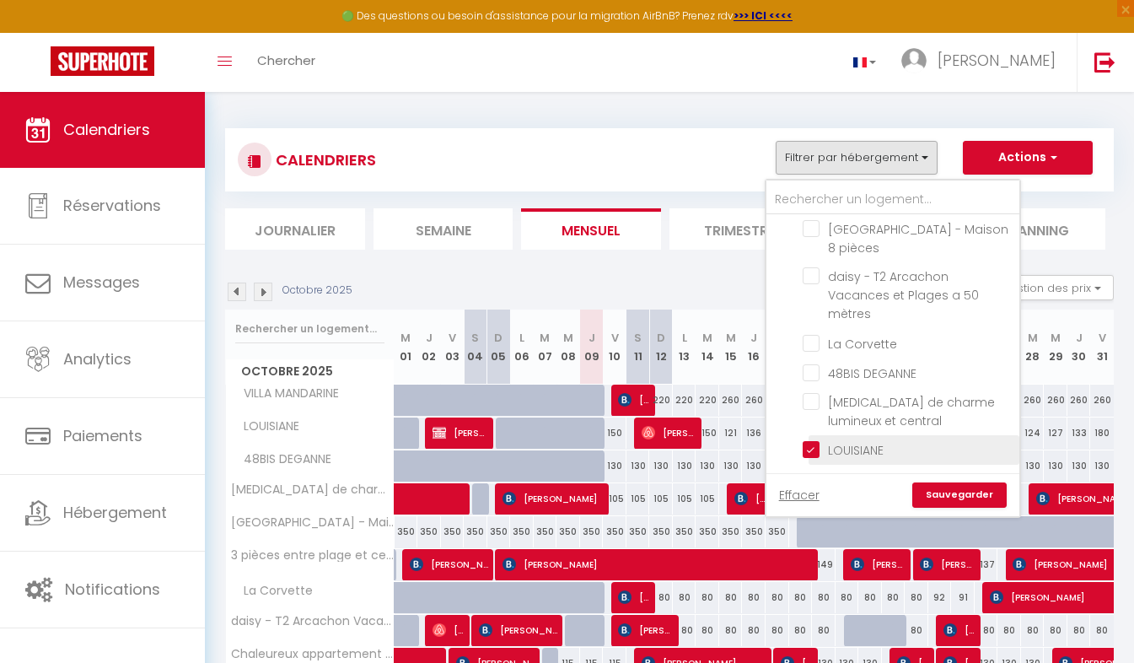
checkbox input "false"
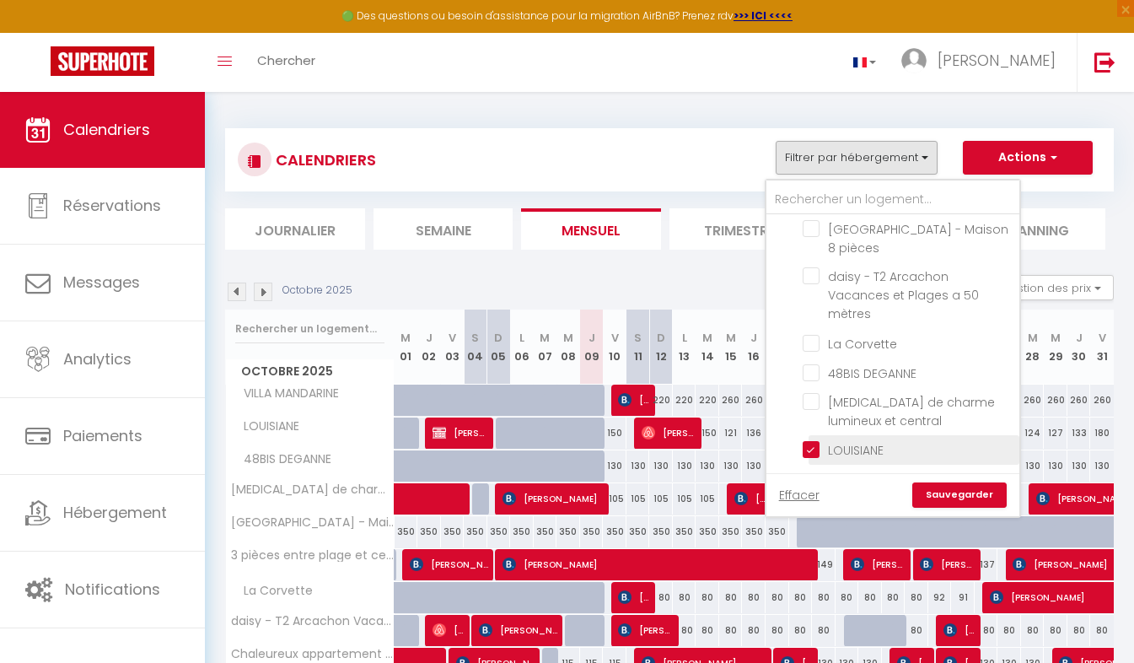
checkbox input "false"
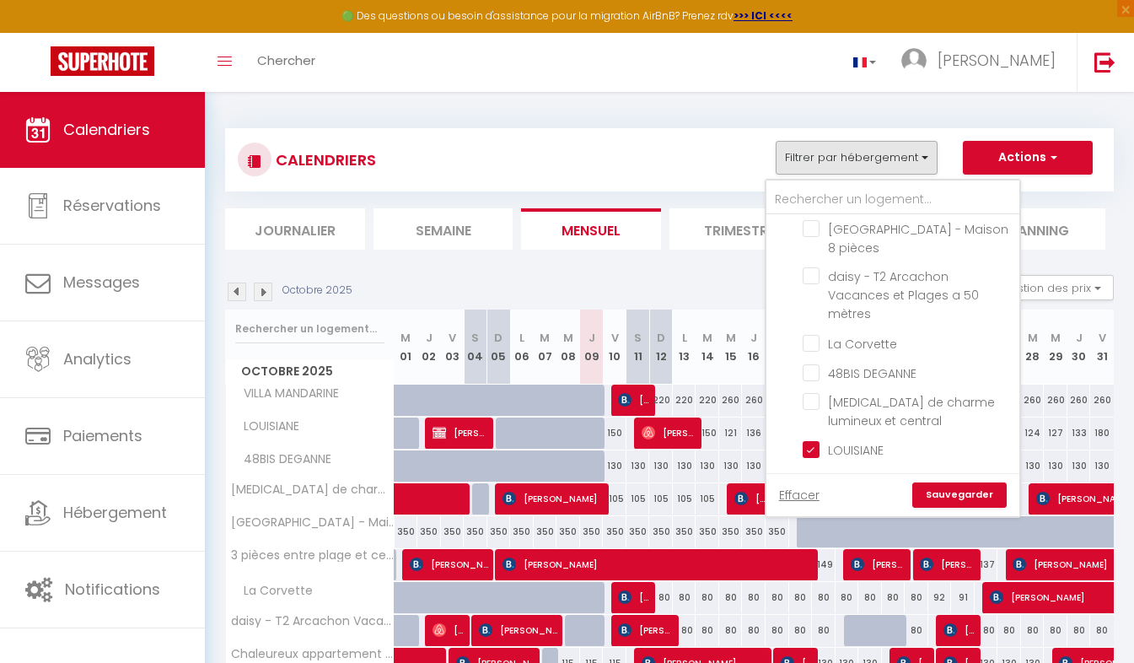
click at [963, 493] on link "Sauvegarder" at bounding box center [959, 494] width 94 height 25
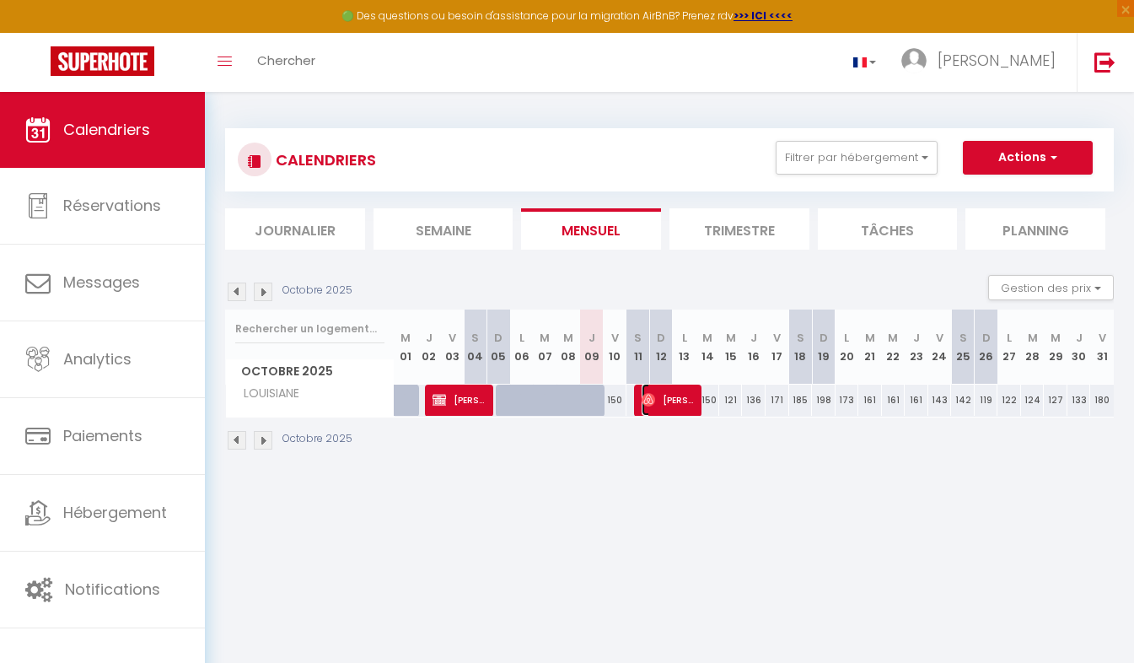
click at [670, 399] on span "[PERSON_NAME]" at bounding box center [668, 400] width 55 height 32
select select "OK"
select select "0"
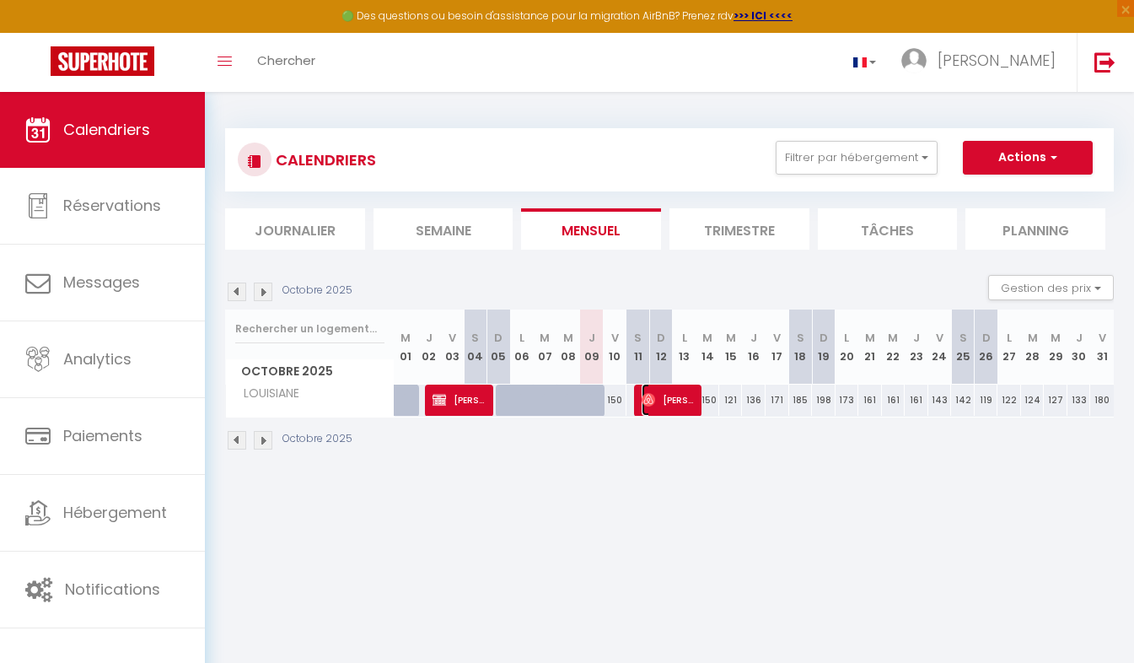
select select "1"
select select
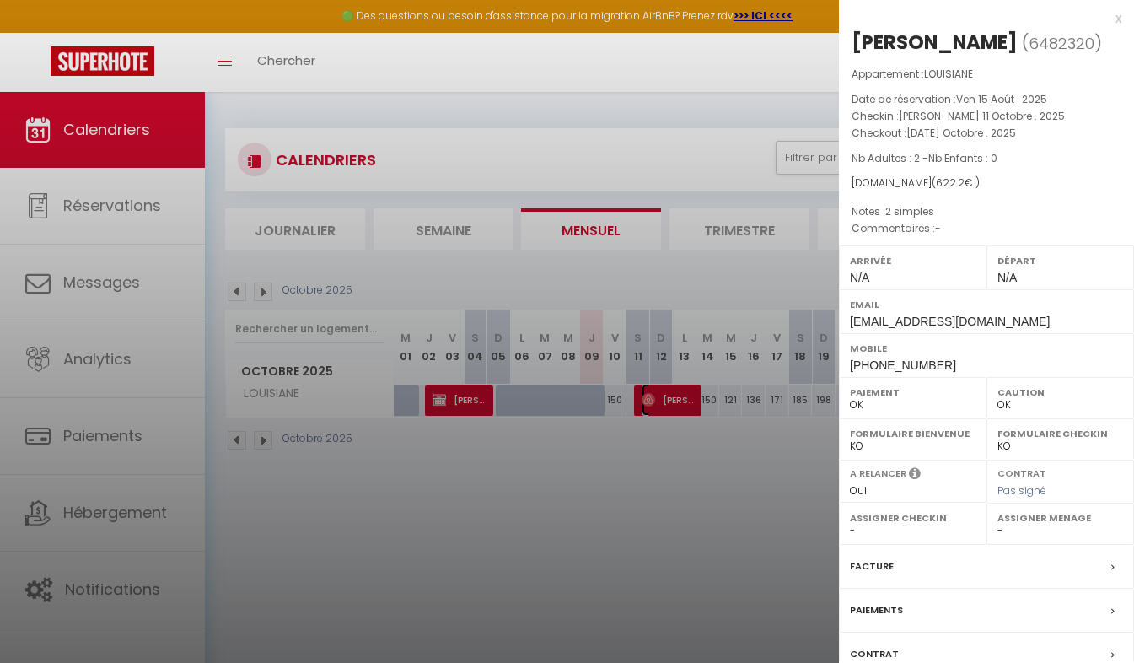
select select "15661"
select select "39332"
click at [1103, 17] on div "x" at bounding box center [980, 18] width 282 height 20
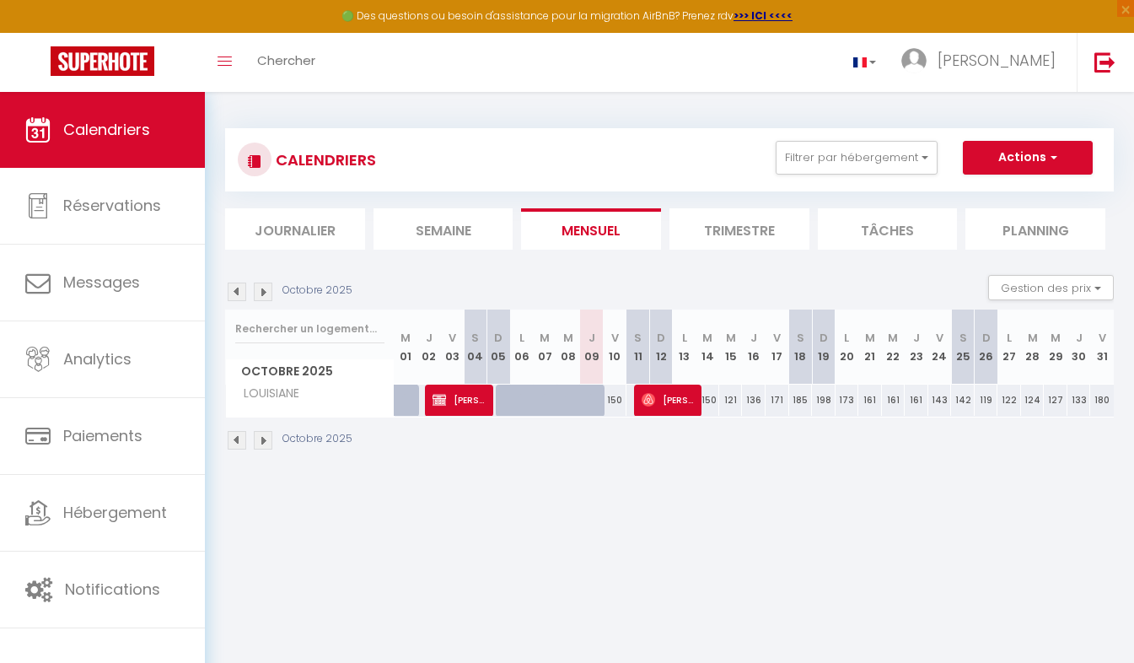
click at [259, 443] on img at bounding box center [263, 440] width 19 height 19
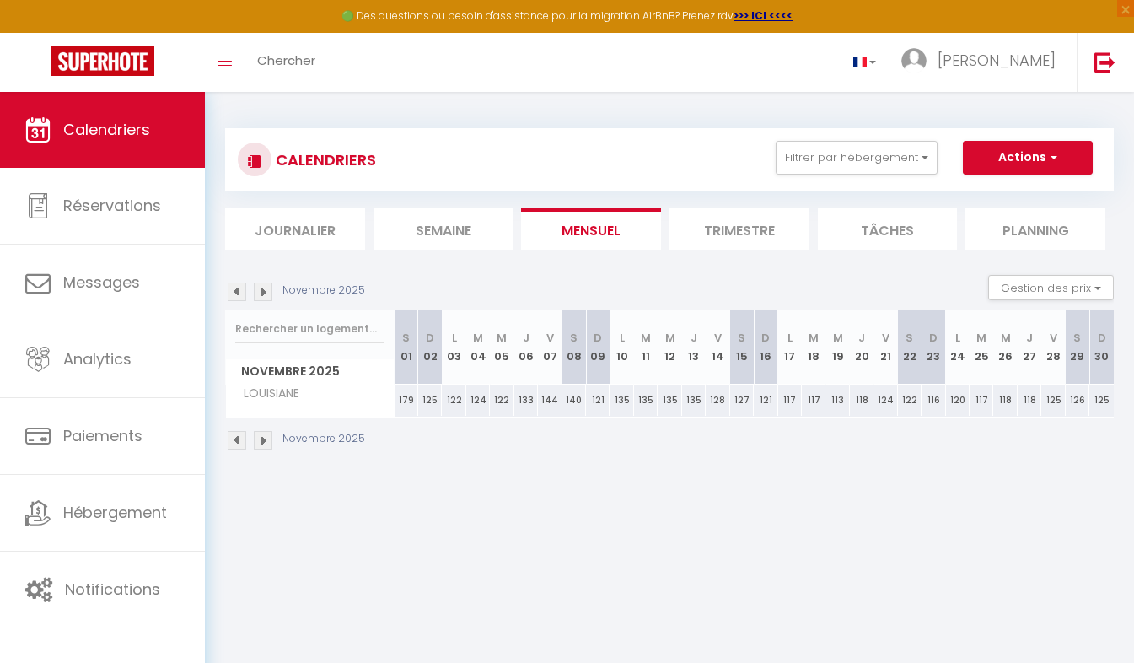
click at [259, 443] on img at bounding box center [263, 440] width 19 height 19
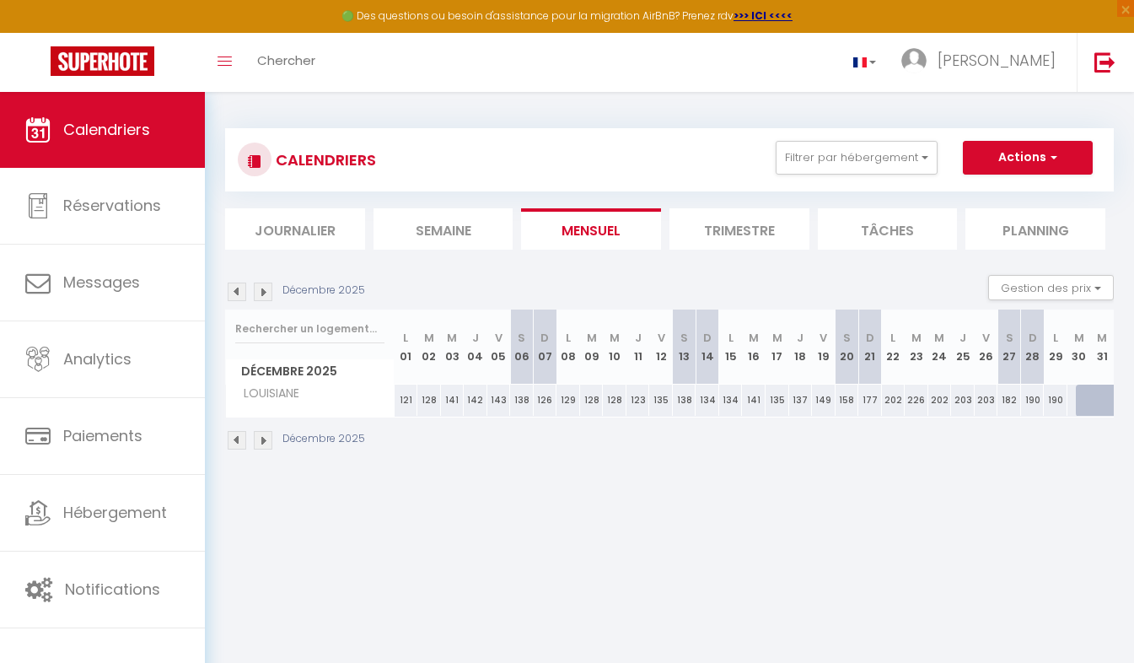
click at [237, 439] on img at bounding box center [237, 440] width 19 height 19
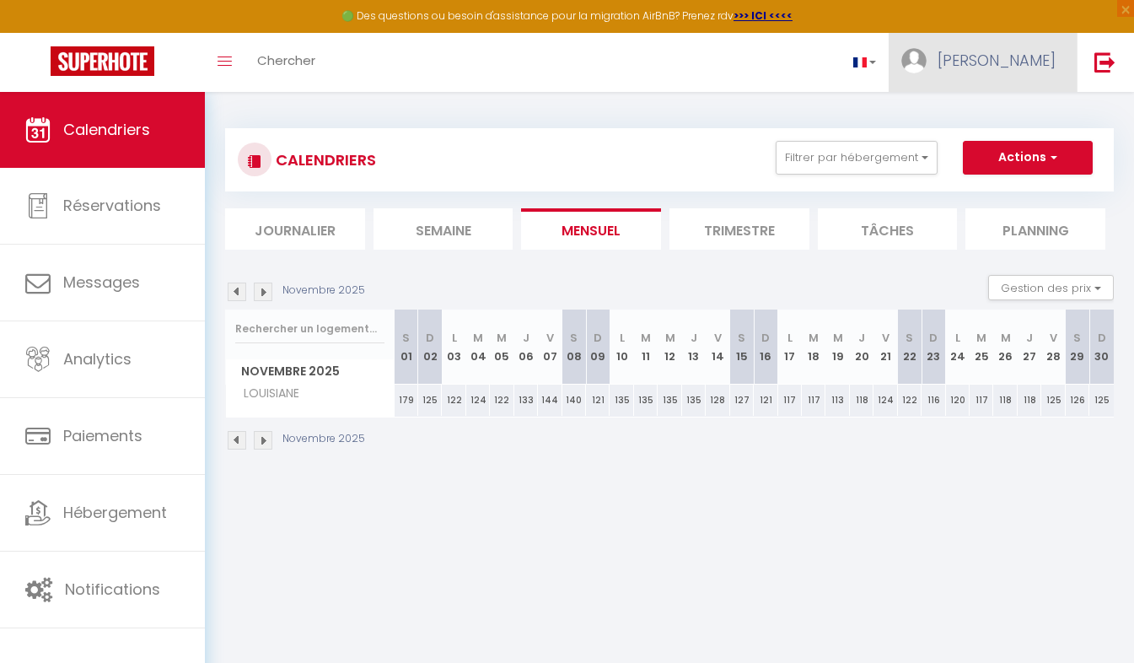
click at [1027, 58] on span "[PERSON_NAME]" at bounding box center [996, 60] width 118 height 21
